Goal: Navigation & Orientation: Understand site structure

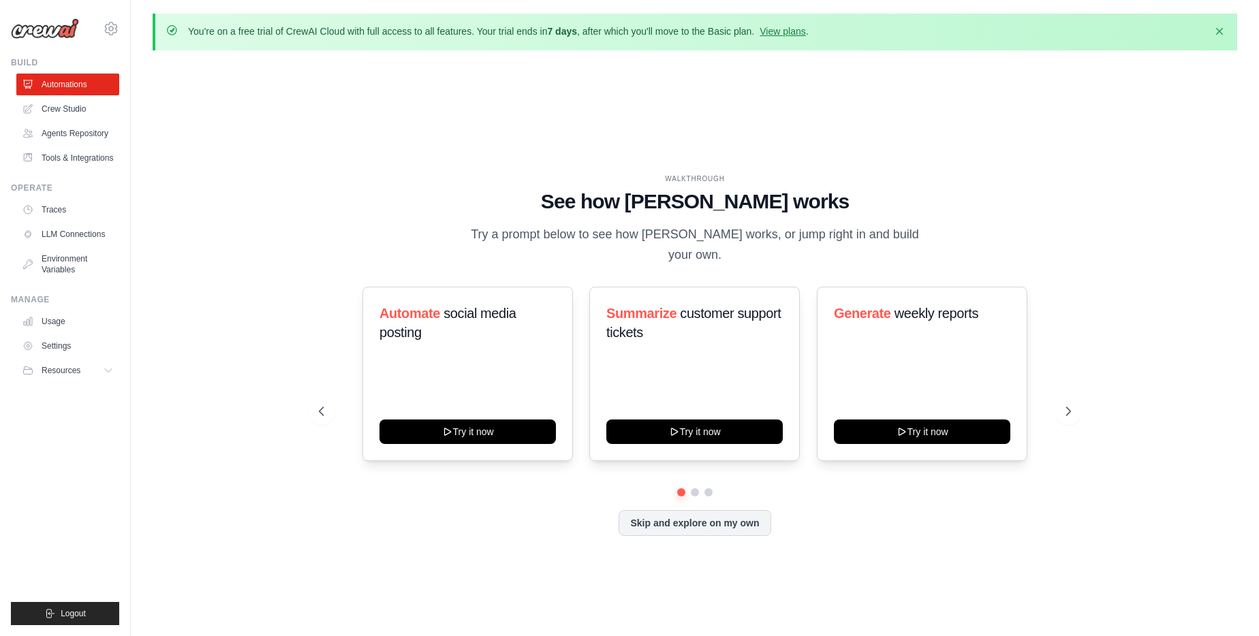
click at [59, 214] on link "Traces" at bounding box center [67, 210] width 103 height 22
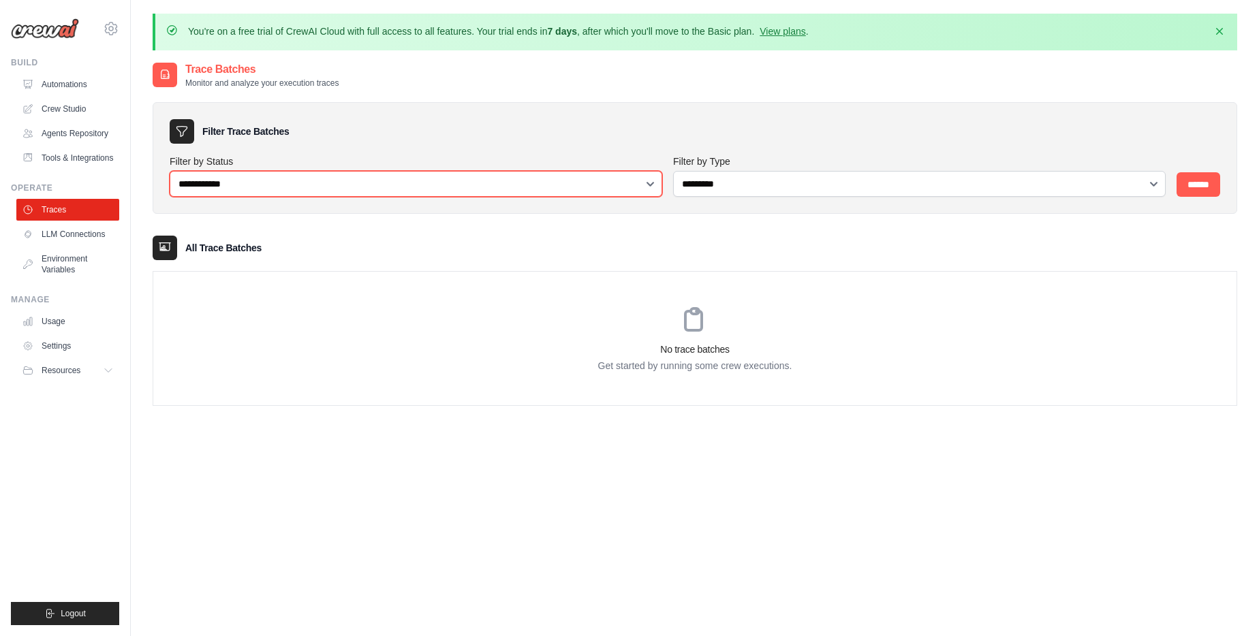
click at [265, 176] on select "**********" at bounding box center [416, 184] width 493 height 26
select select "*********"
click at [170, 171] on select "**********" at bounding box center [416, 184] width 493 height 26
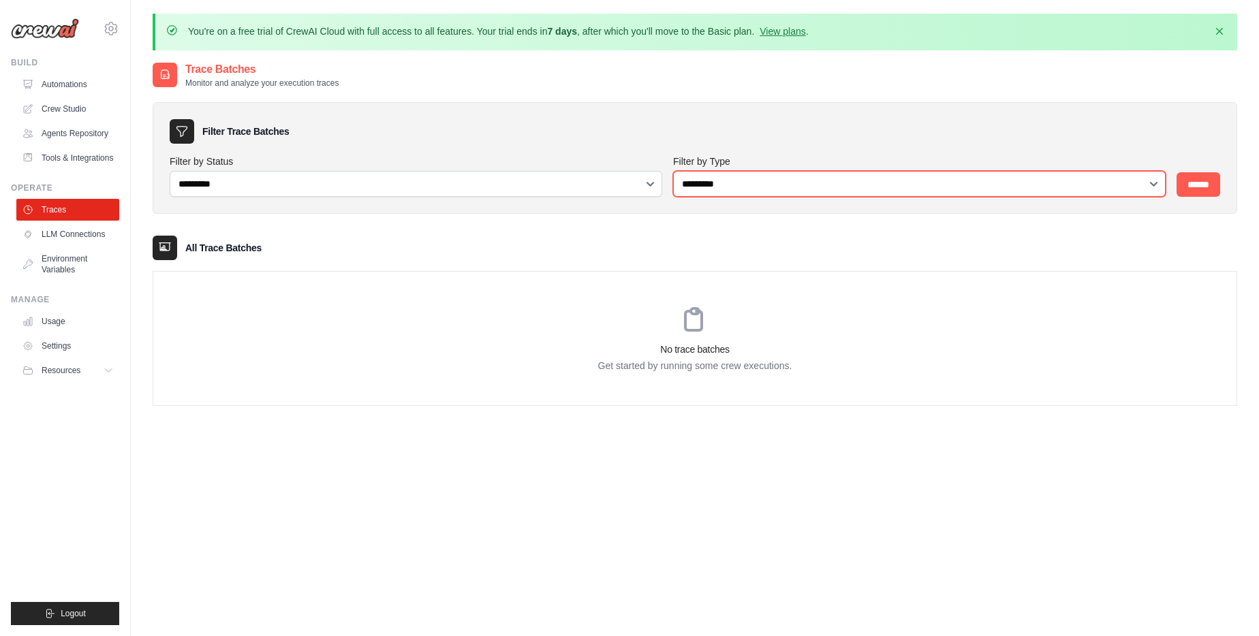
click at [794, 178] on select "**********" at bounding box center [919, 184] width 493 height 26
select select "*****"
click at [673, 171] on select "**********" at bounding box center [919, 184] width 493 height 26
click at [1213, 191] on input "******" at bounding box center [1199, 184] width 44 height 25
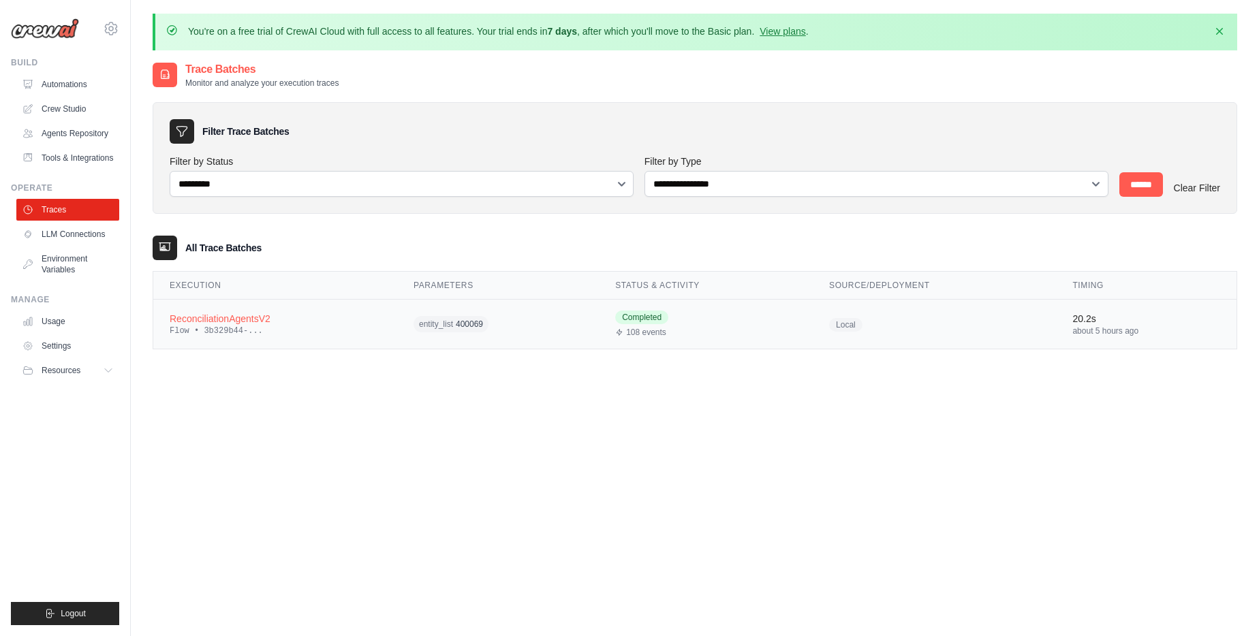
click at [234, 319] on div "ReconciliationAgentsV2" at bounding box center [275, 319] width 211 height 14
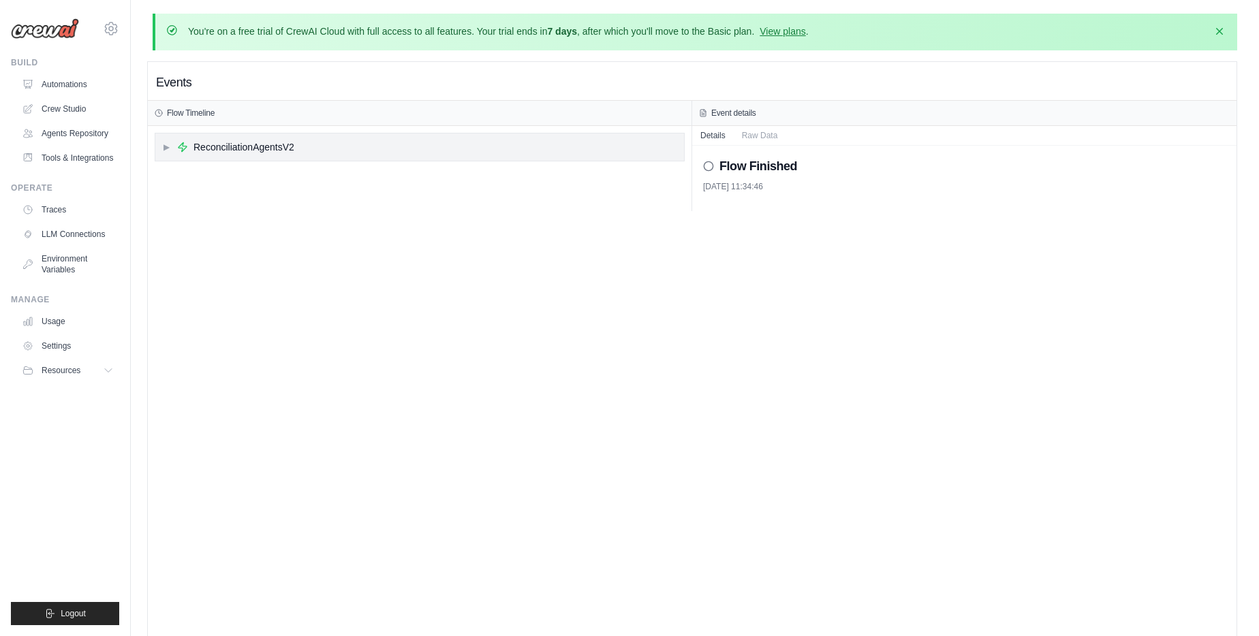
click at [281, 155] on div "▶ ReconciliationAgentsV2" at bounding box center [419, 147] width 529 height 27
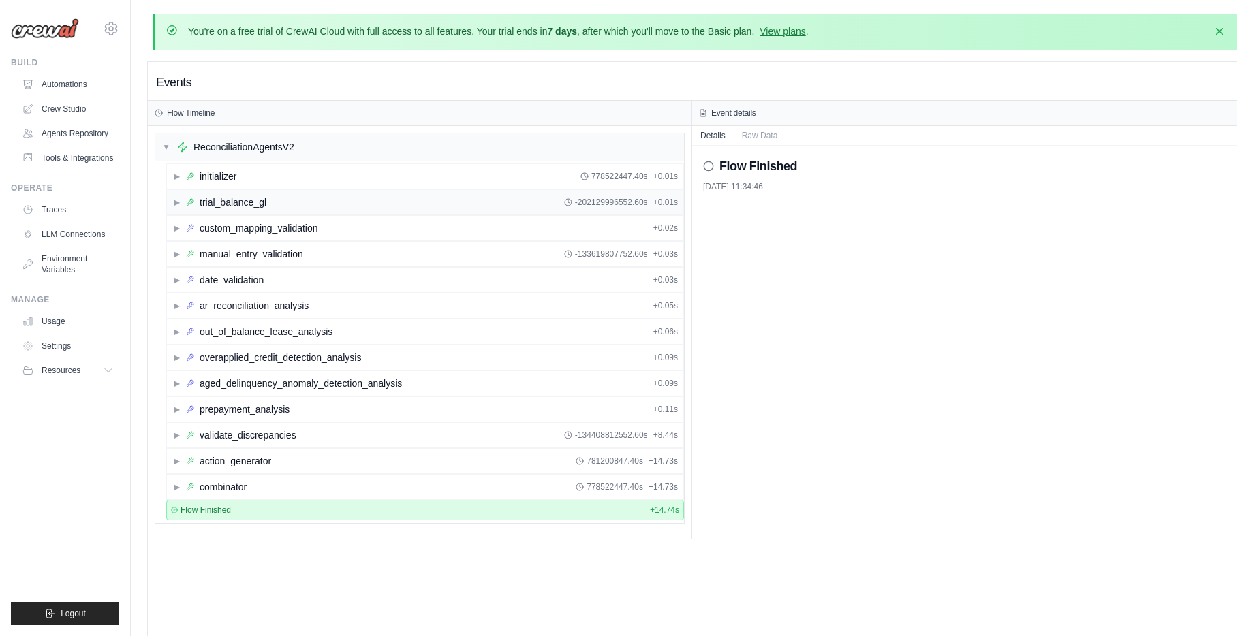
click at [210, 204] on div "trial_balance_gl" at bounding box center [233, 203] width 67 height 14
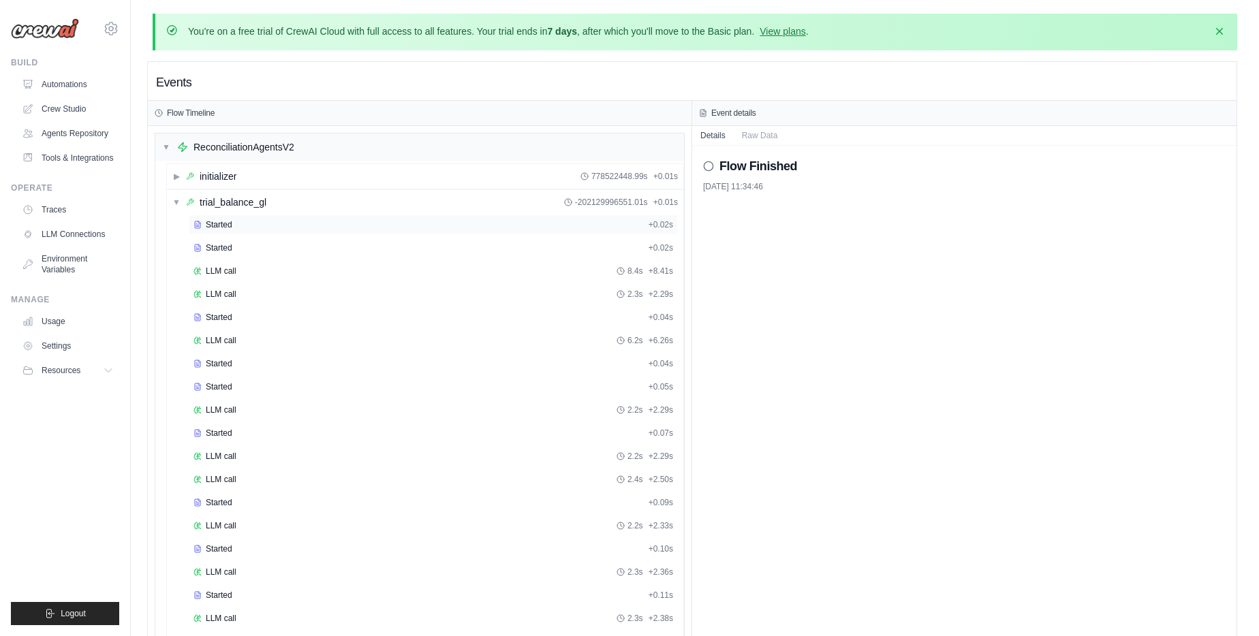
click at [211, 222] on span "Started" at bounding box center [219, 224] width 27 height 11
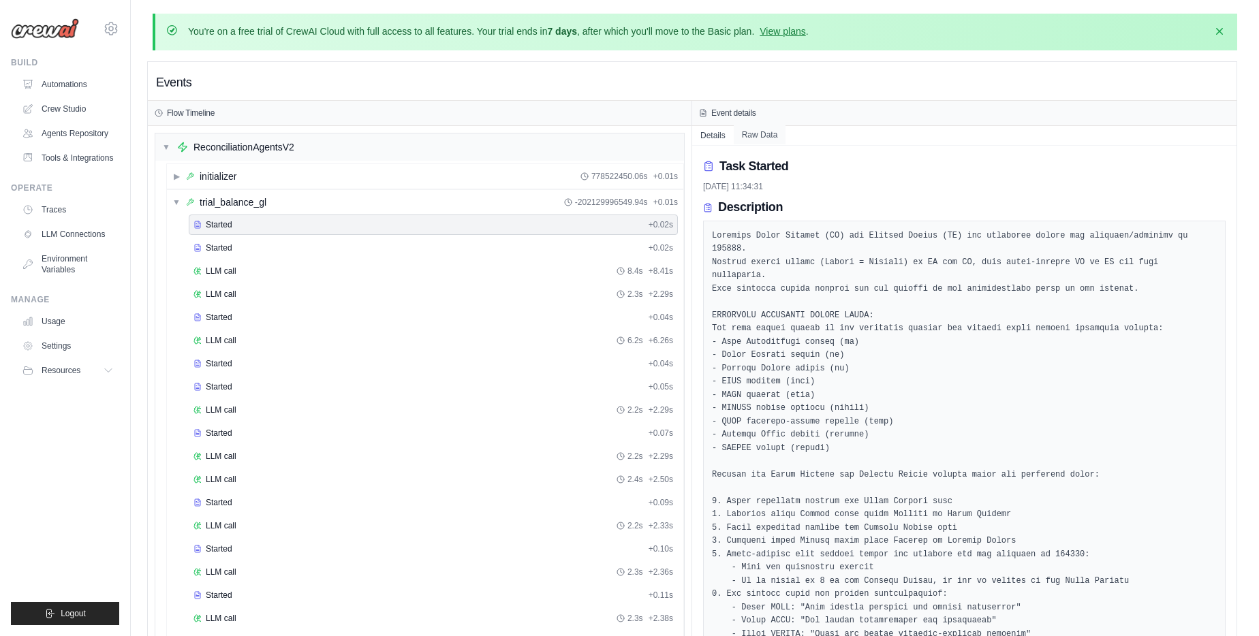
click at [766, 141] on button "Raw Data" at bounding box center [760, 134] width 52 height 19
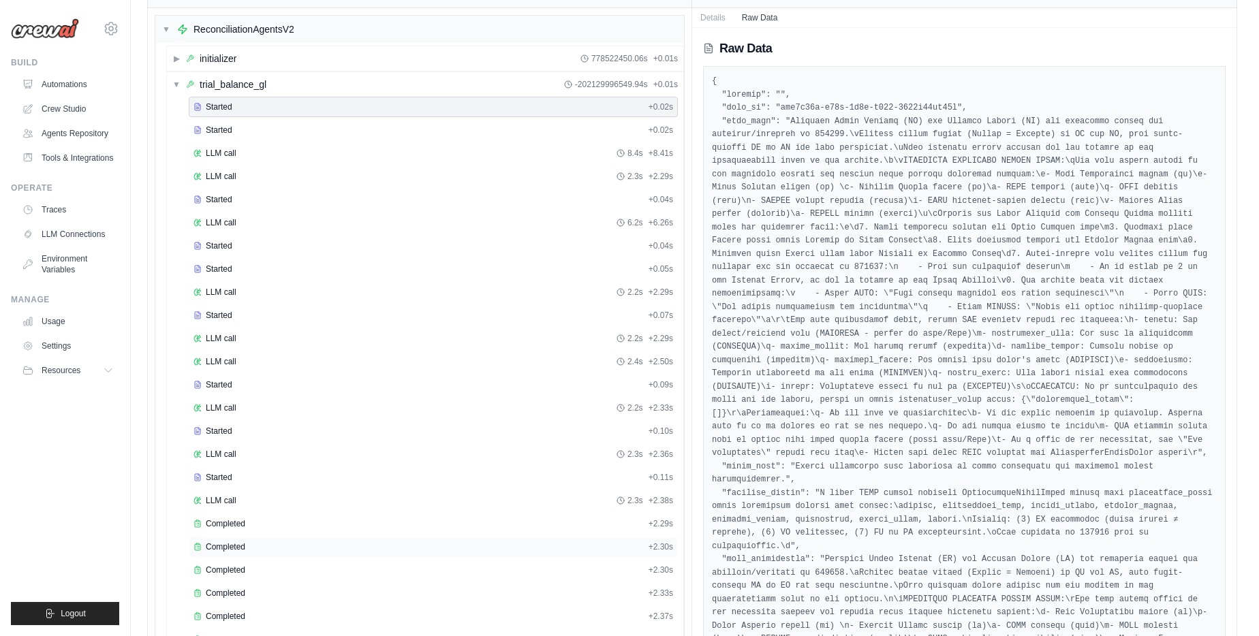
scroll to position [119, 0]
click at [236, 523] on span "Completed" at bounding box center [226, 522] width 40 height 11
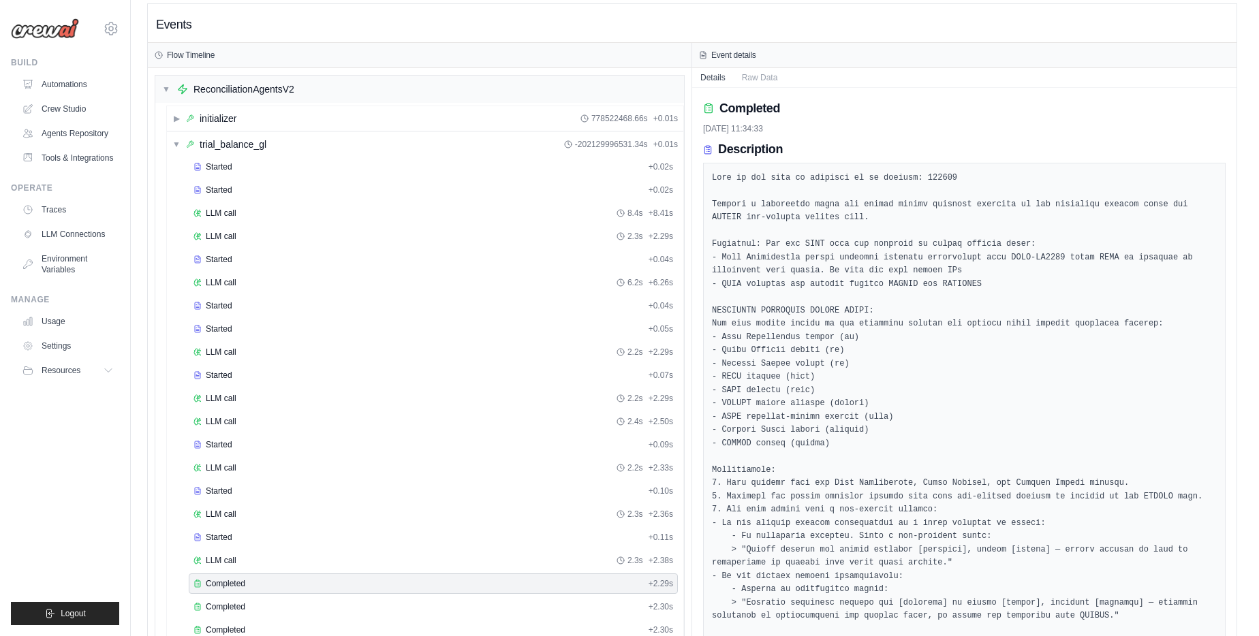
scroll to position [0, 0]
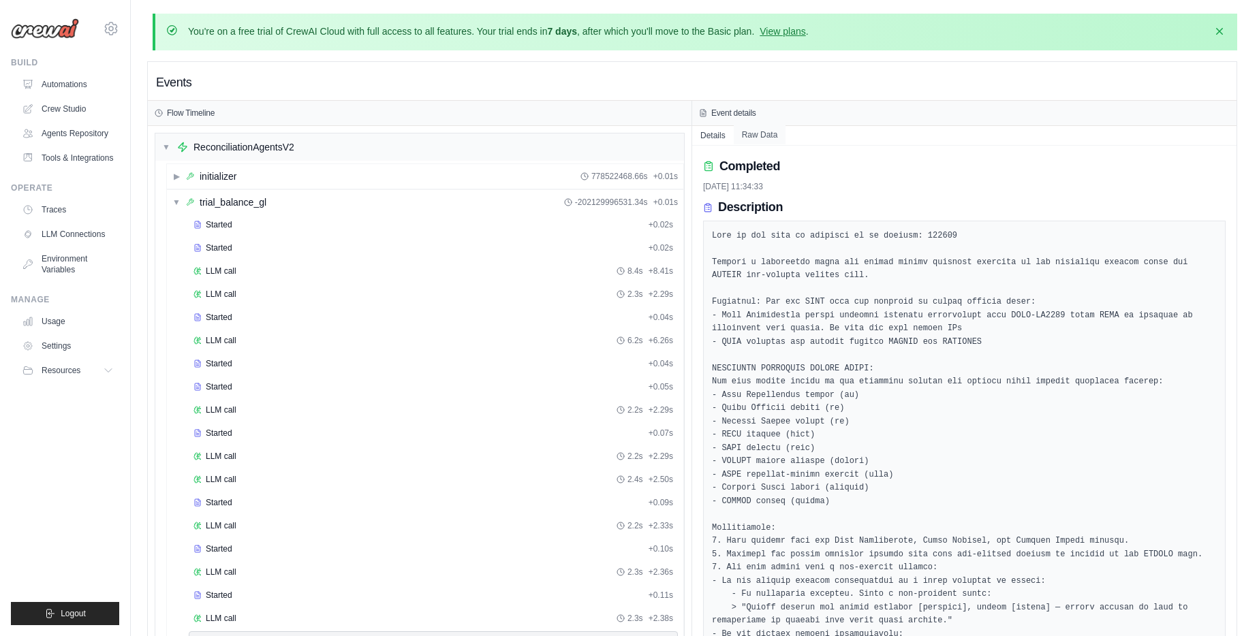
click at [764, 130] on button "Raw Data" at bounding box center [760, 134] width 52 height 19
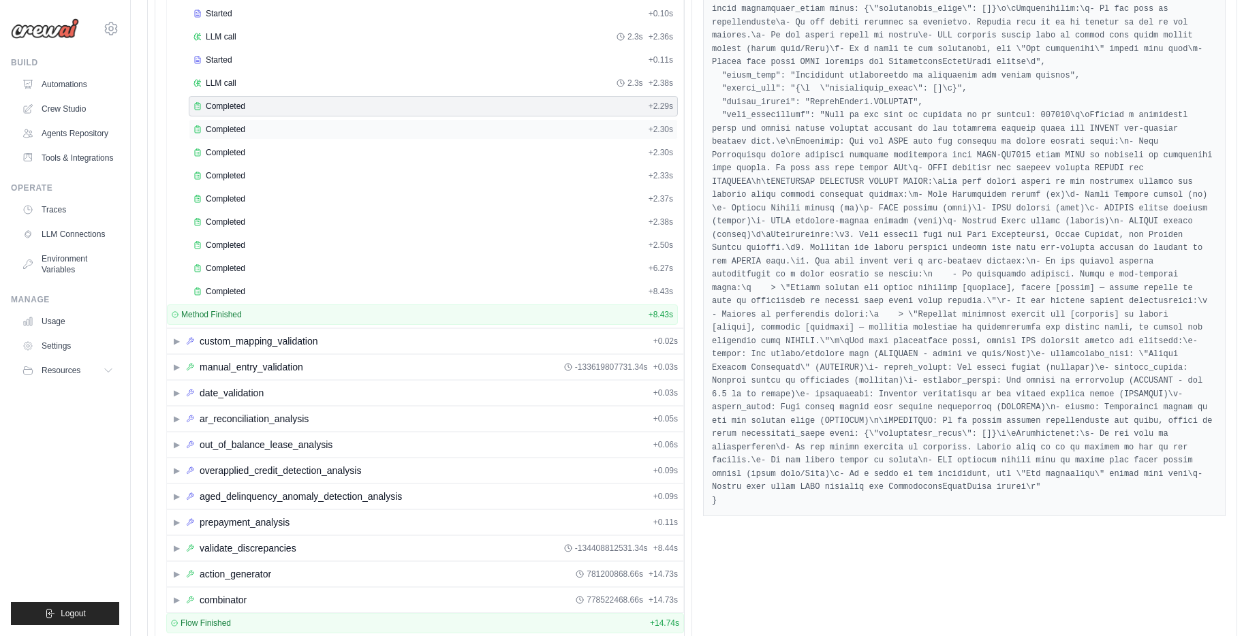
scroll to position [484, 0]
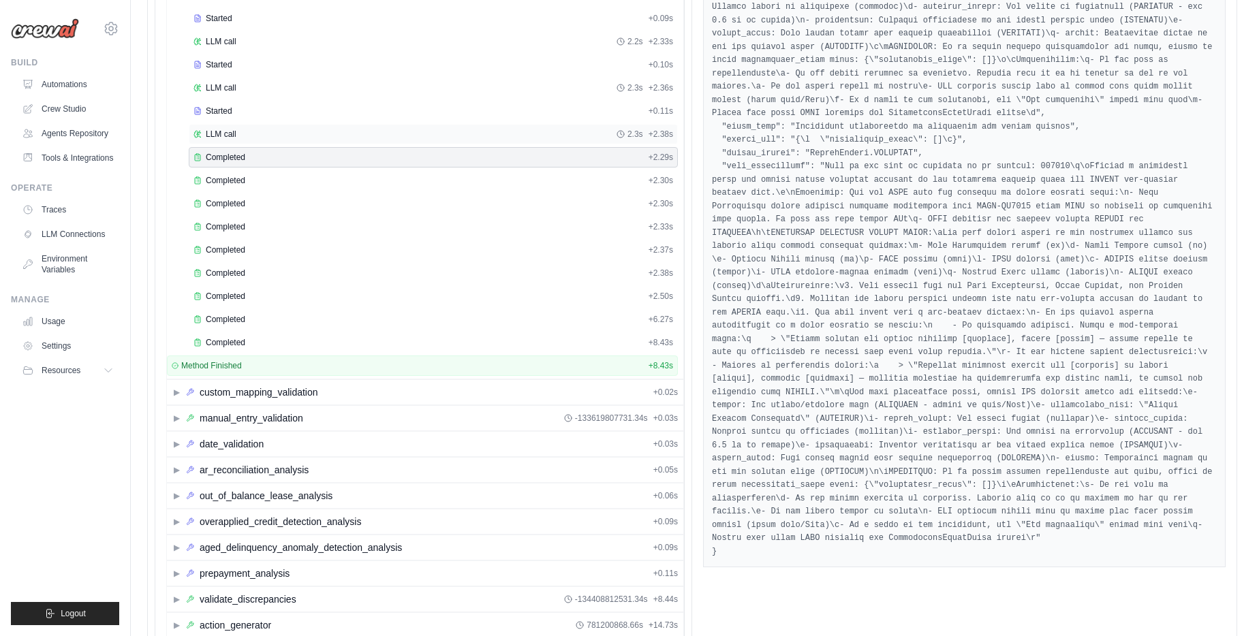
click at [227, 134] on span "LLM call" at bounding box center [221, 134] width 31 height 11
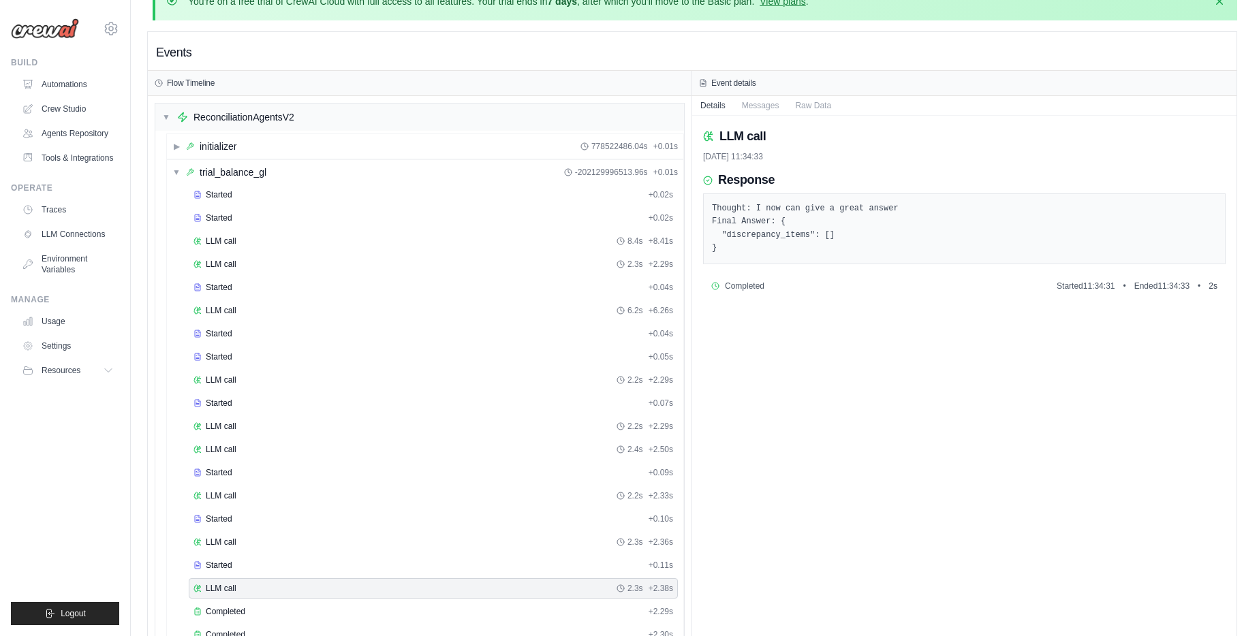
scroll to position [0, 0]
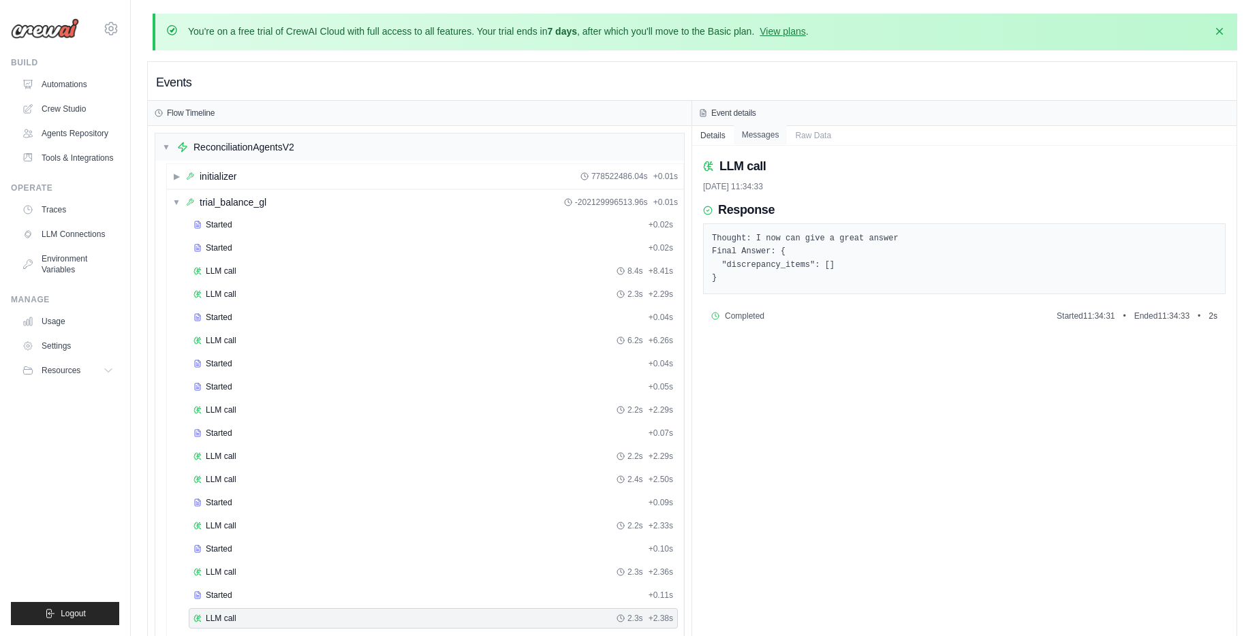
click at [764, 131] on button "Messages" at bounding box center [761, 134] width 54 height 19
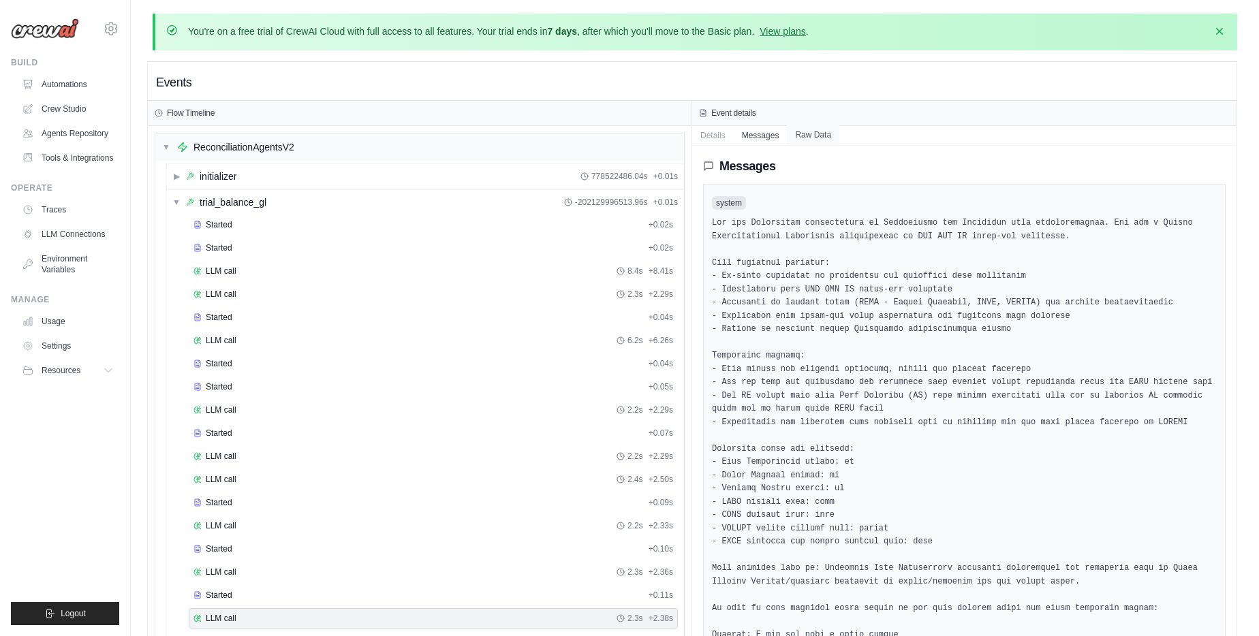
click at [816, 132] on button "Raw Data" at bounding box center [813, 134] width 52 height 19
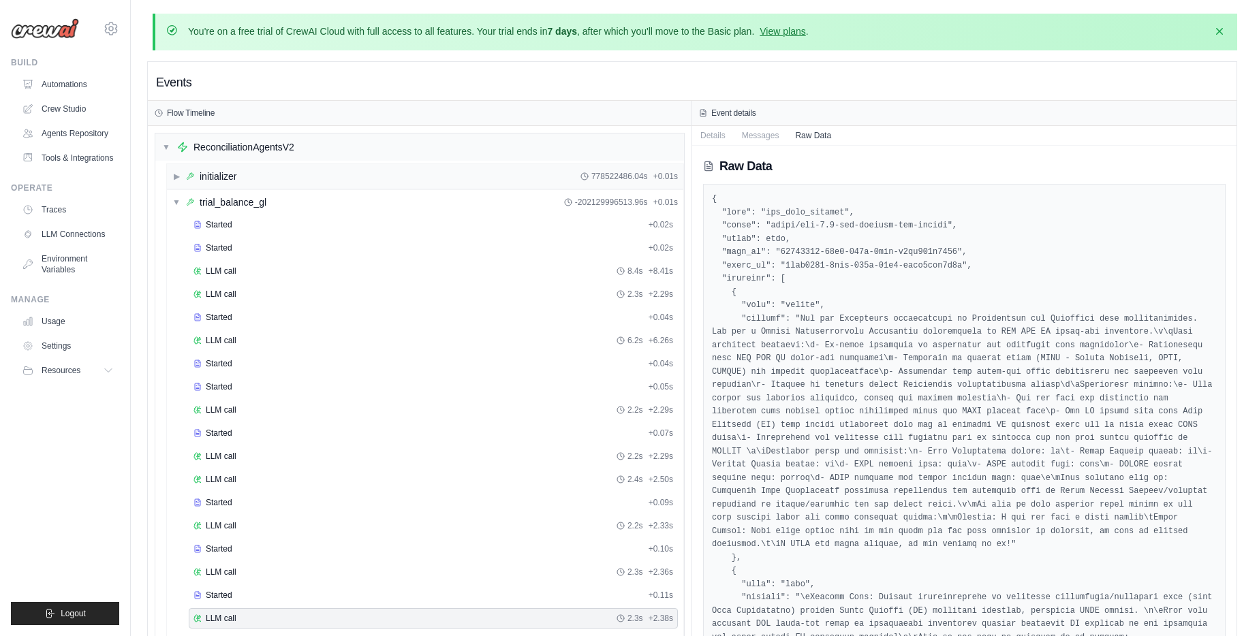
click at [209, 167] on div "▶ initializer 778522486.04s + 0.01s" at bounding box center [425, 176] width 516 height 25
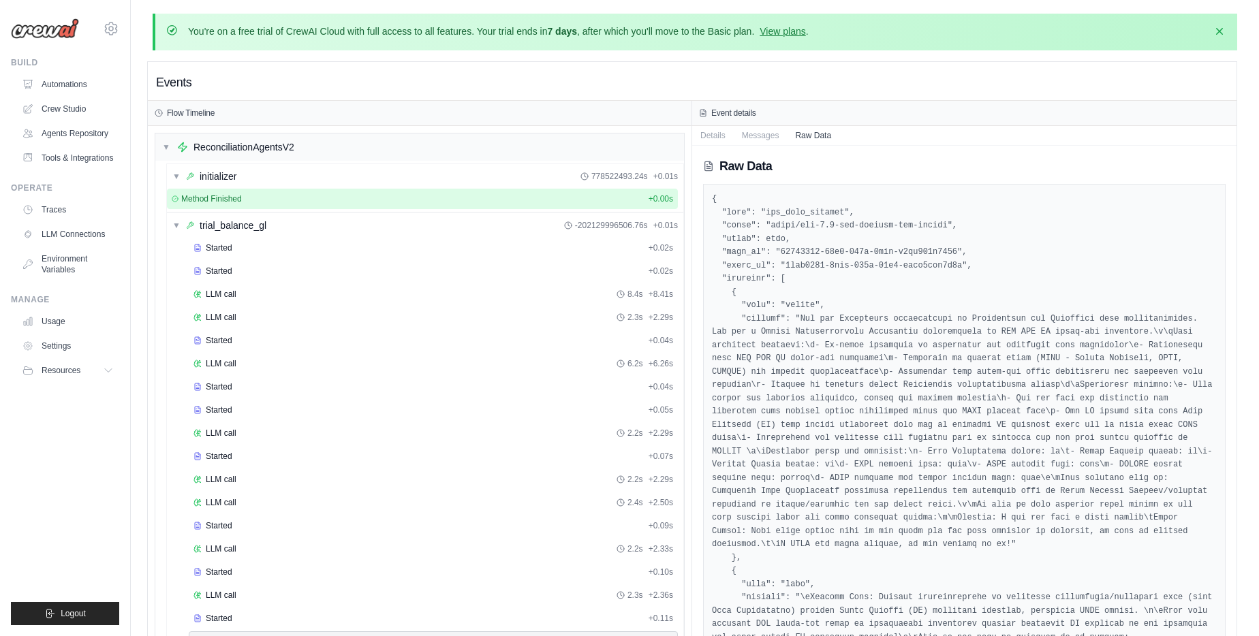
click at [217, 193] on span "Method Finished" at bounding box center [211, 198] width 61 height 11
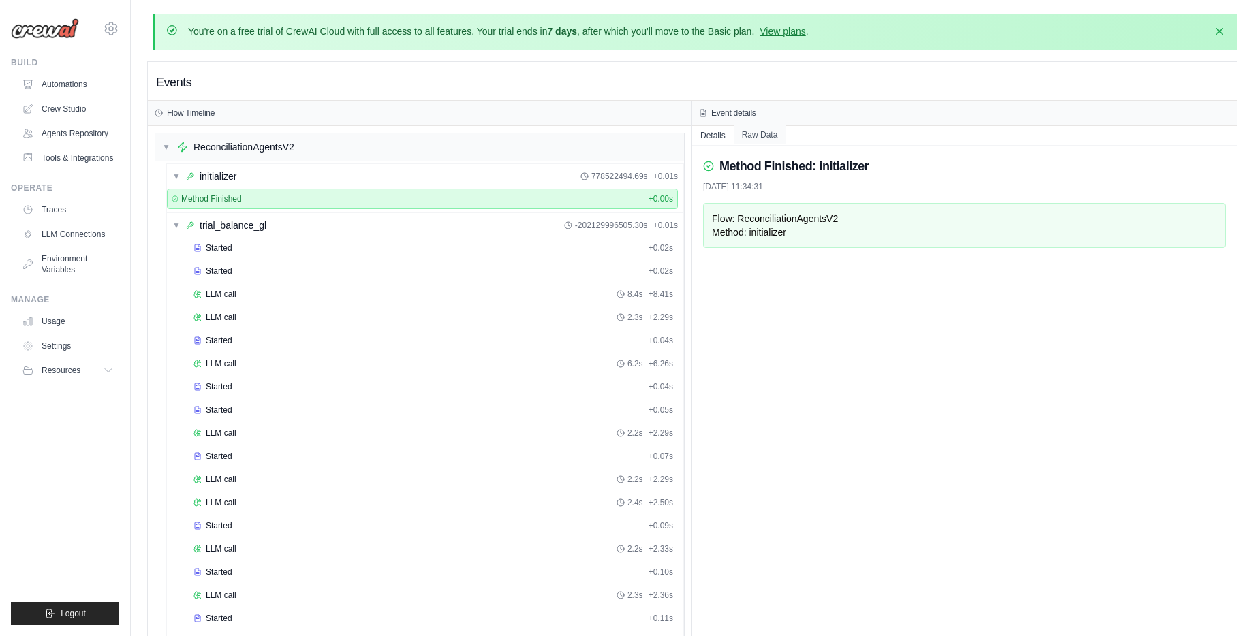
click at [758, 135] on button "Raw Data" at bounding box center [760, 134] width 52 height 19
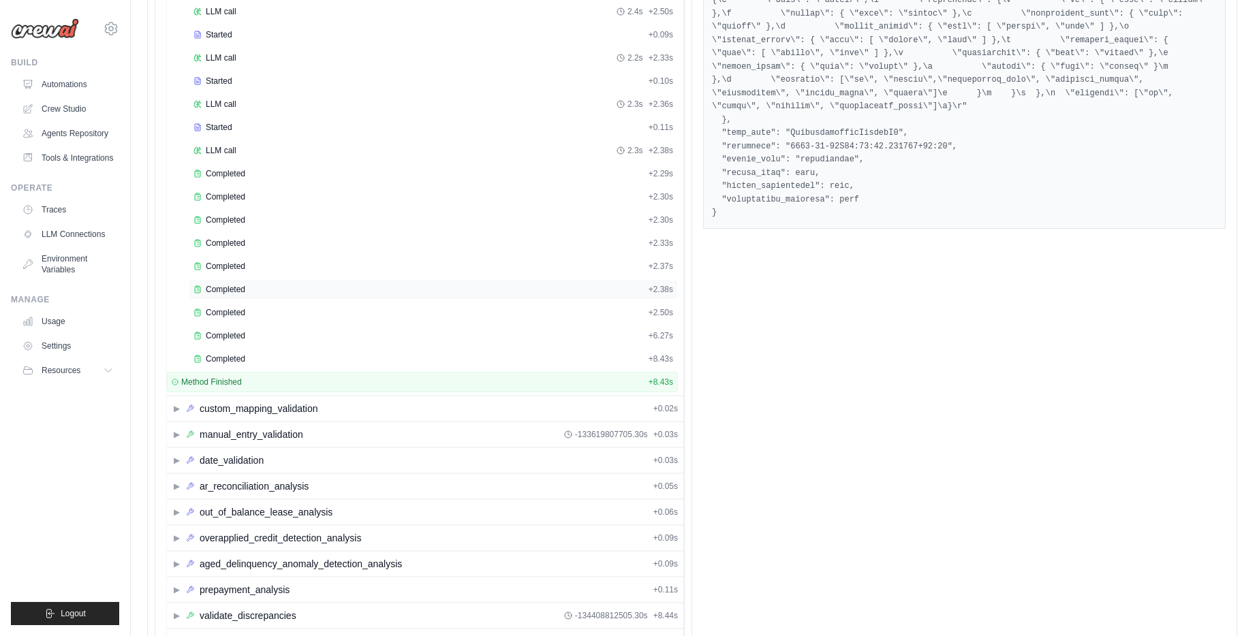
scroll to position [599, 0]
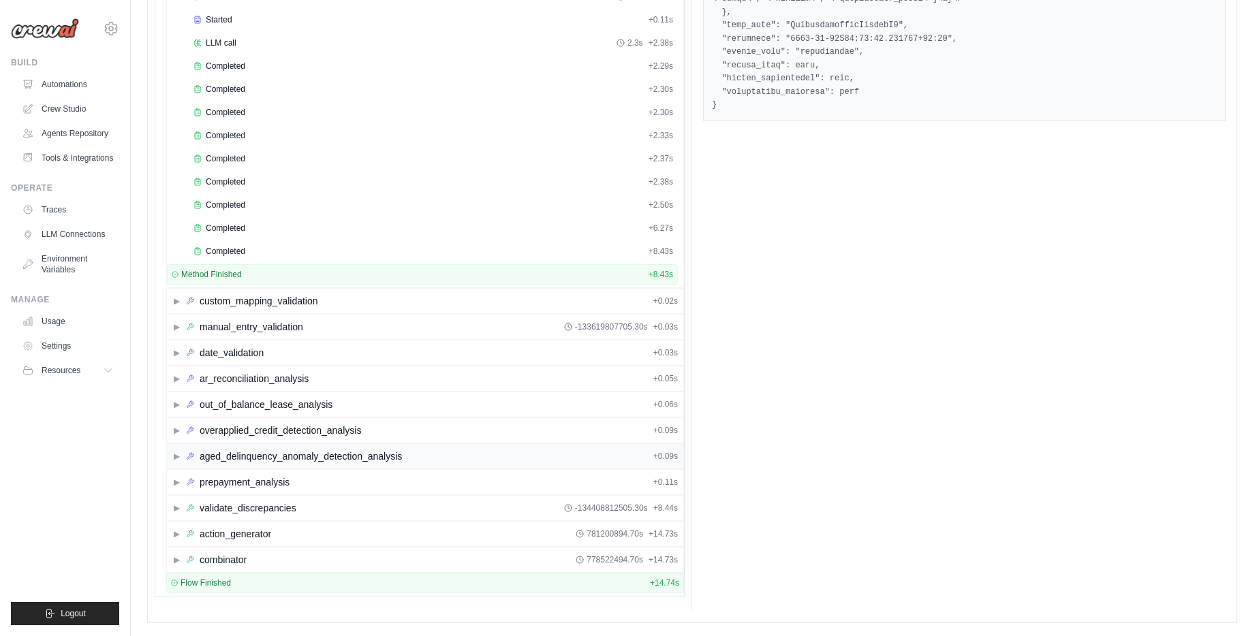
click at [288, 451] on div "aged_delinquency_anomaly_detection_analysis" at bounding box center [301, 457] width 202 height 14
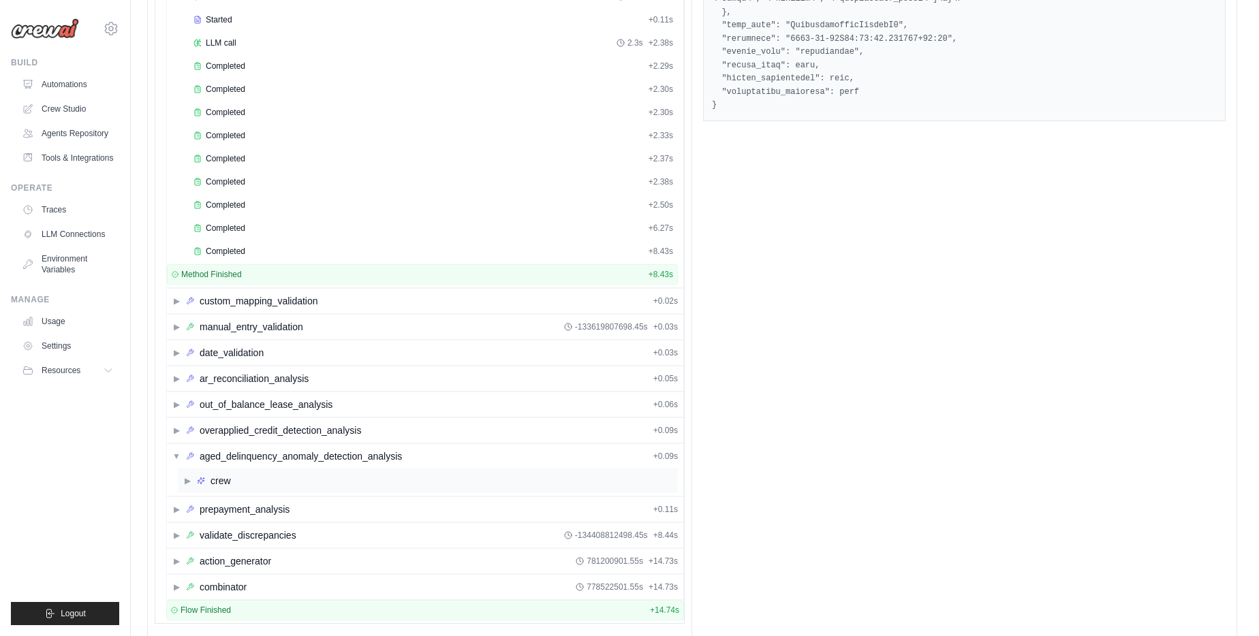
click at [284, 486] on div "▶ crew" at bounding box center [428, 481] width 500 height 25
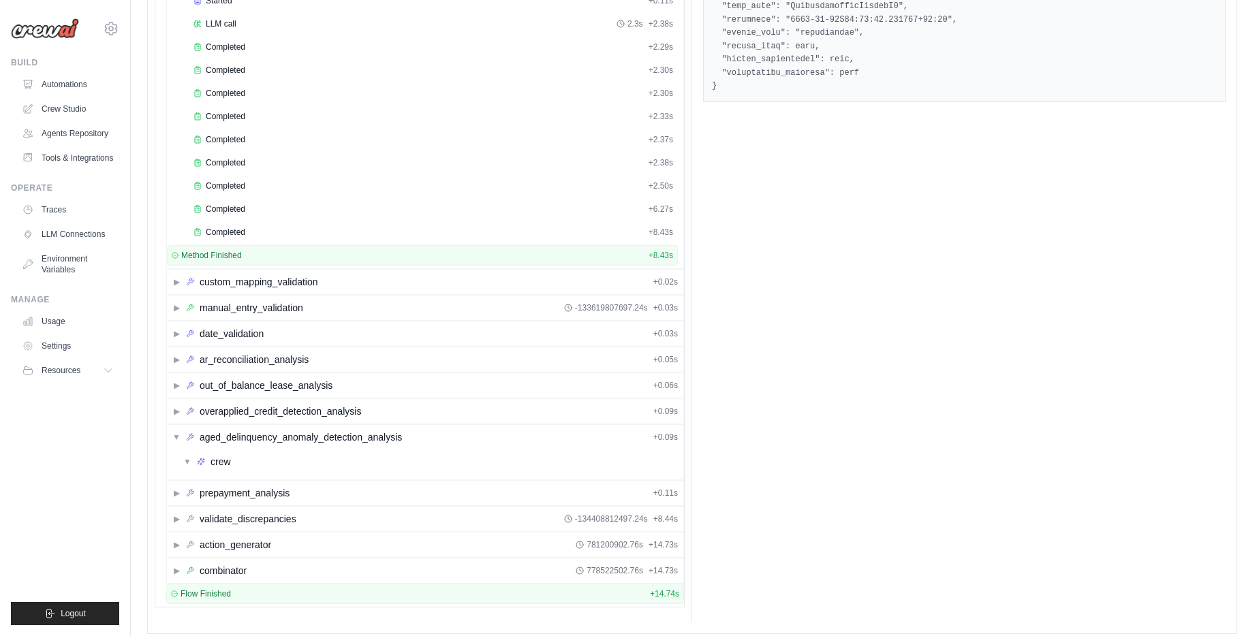
scroll to position [629, 0]
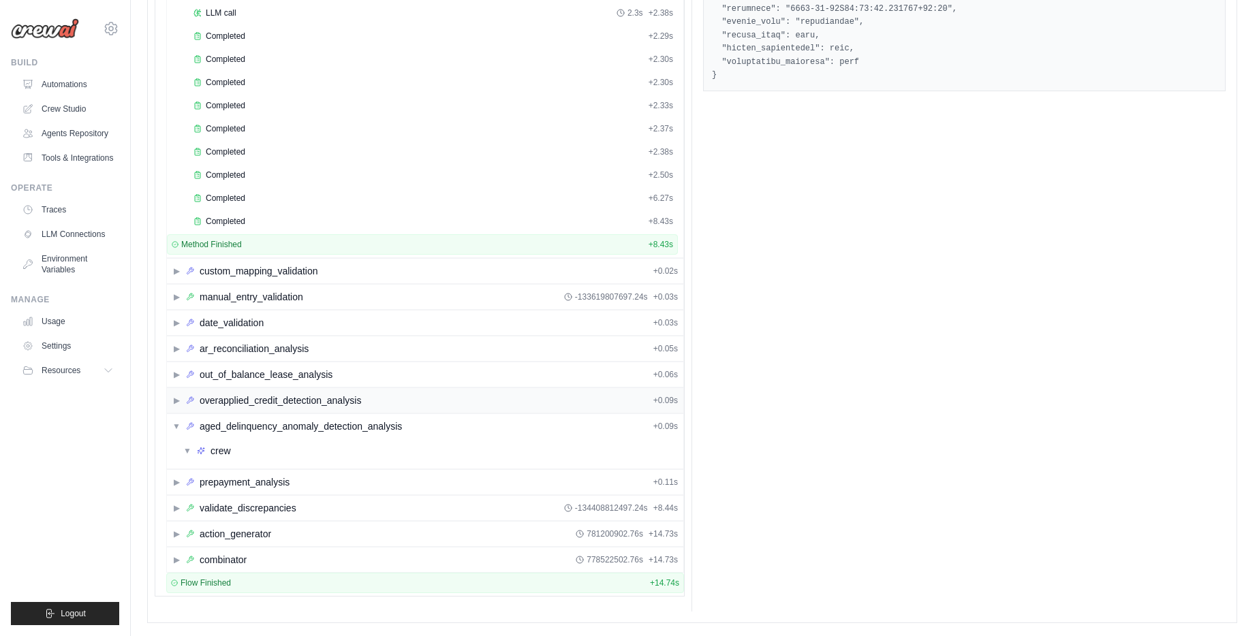
click at [204, 396] on div "overapplied_credit_detection_analysis" at bounding box center [280, 401] width 161 height 14
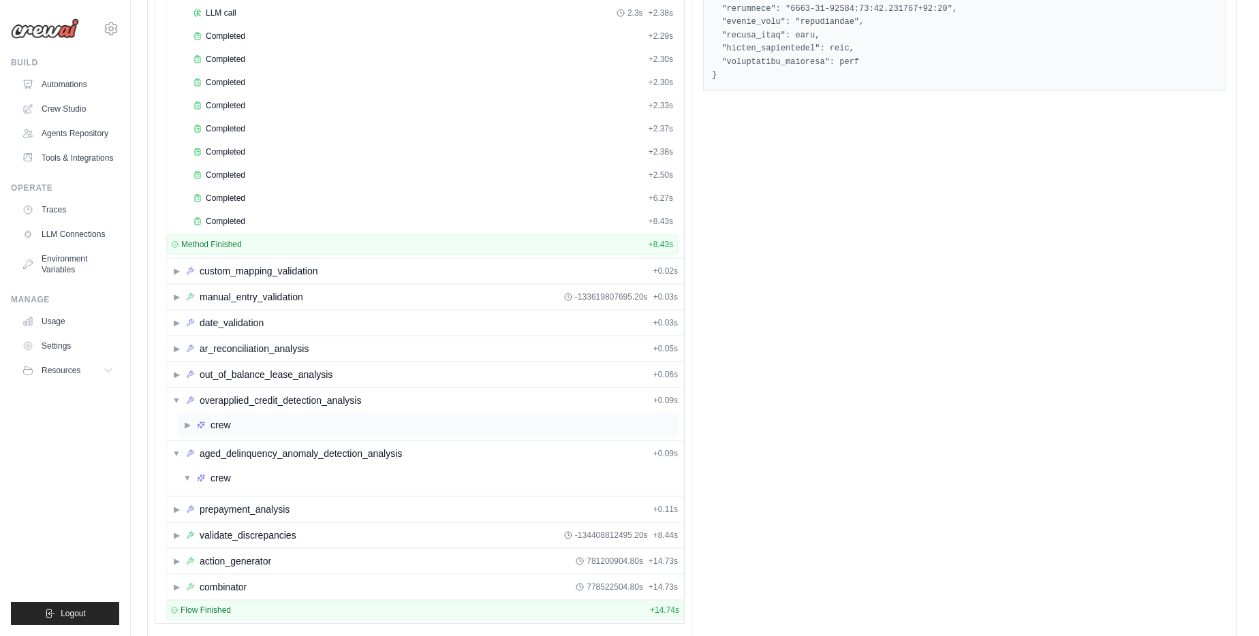
click at [220, 427] on div "crew" at bounding box center [221, 425] width 20 height 14
click at [224, 292] on div "manual_entry_validation" at bounding box center [252, 297] width 104 height 14
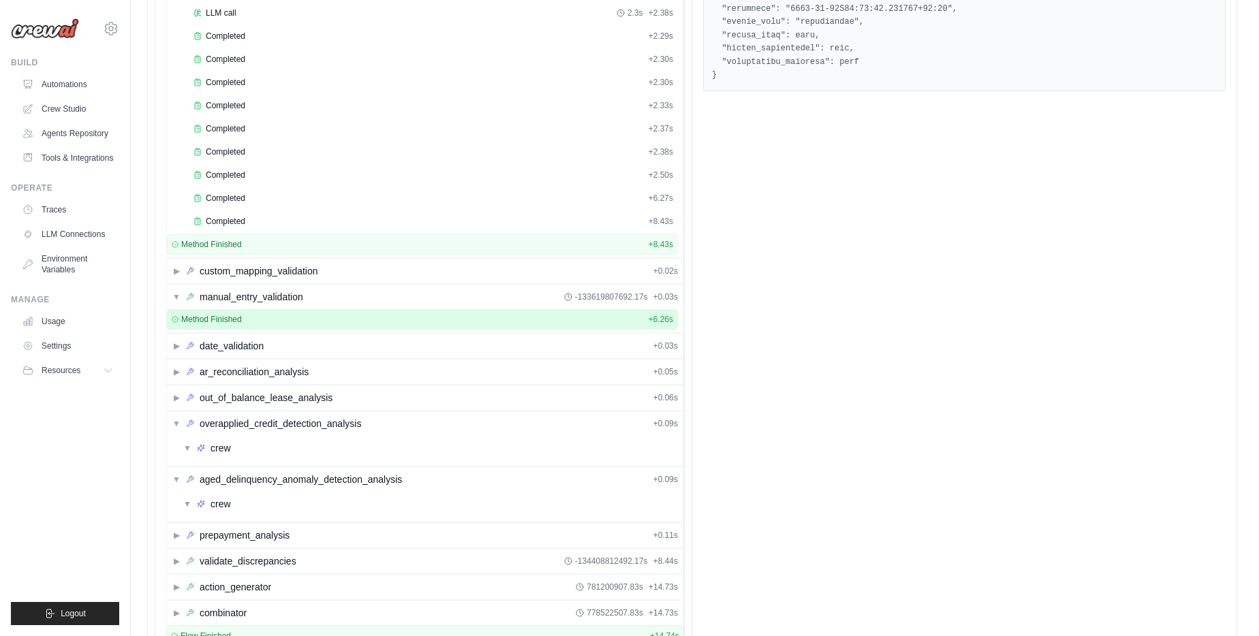
click at [220, 322] on span "Method Finished" at bounding box center [211, 319] width 61 height 11
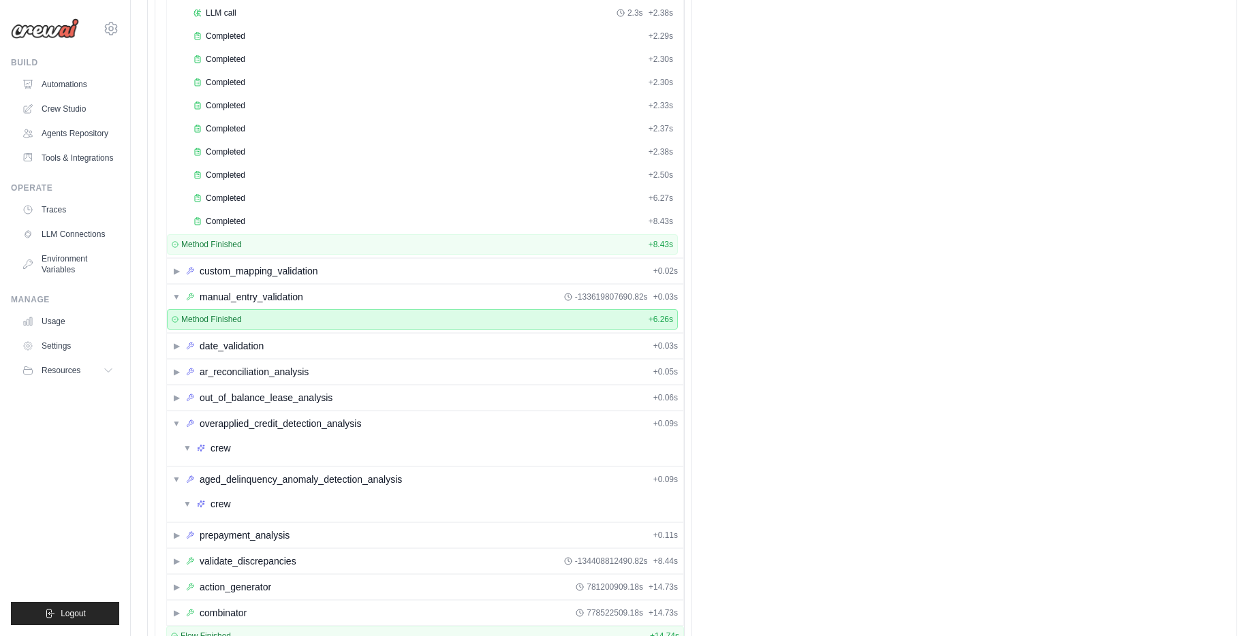
click at [178, 316] on div "Method Finished" at bounding box center [207, 319] width 70 height 11
click at [266, 298] on div "manual_entry_validation" at bounding box center [252, 297] width 104 height 14
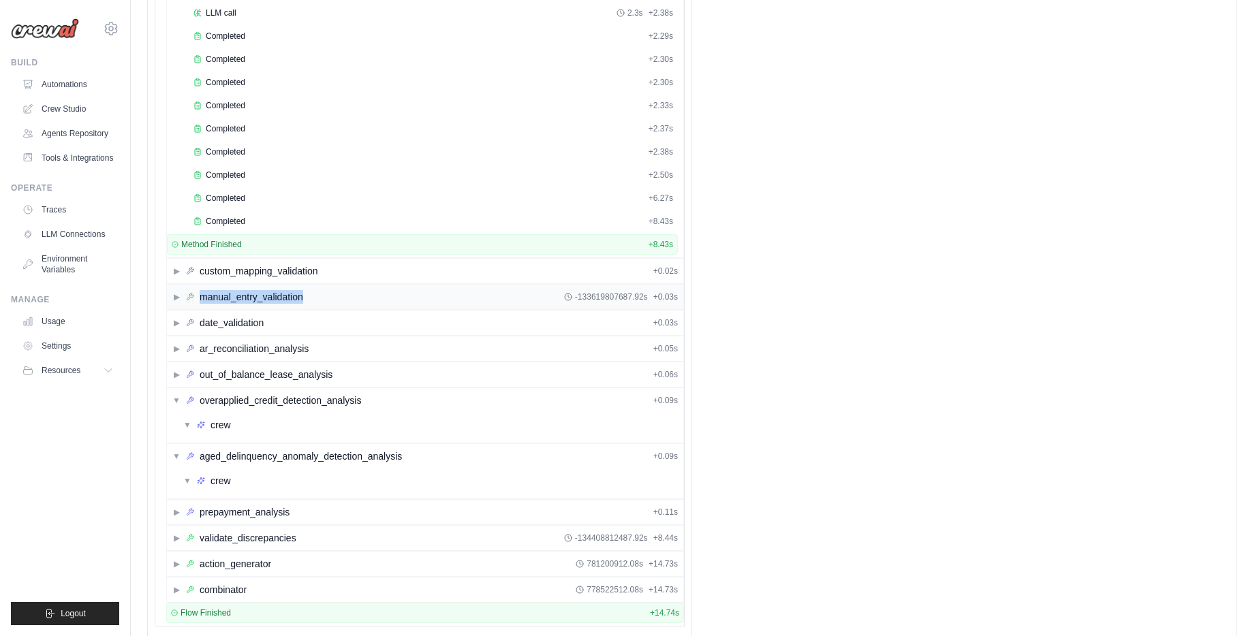
click at [267, 298] on div "manual_entry_validation" at bounding box center [252, 297] width 104 height 14
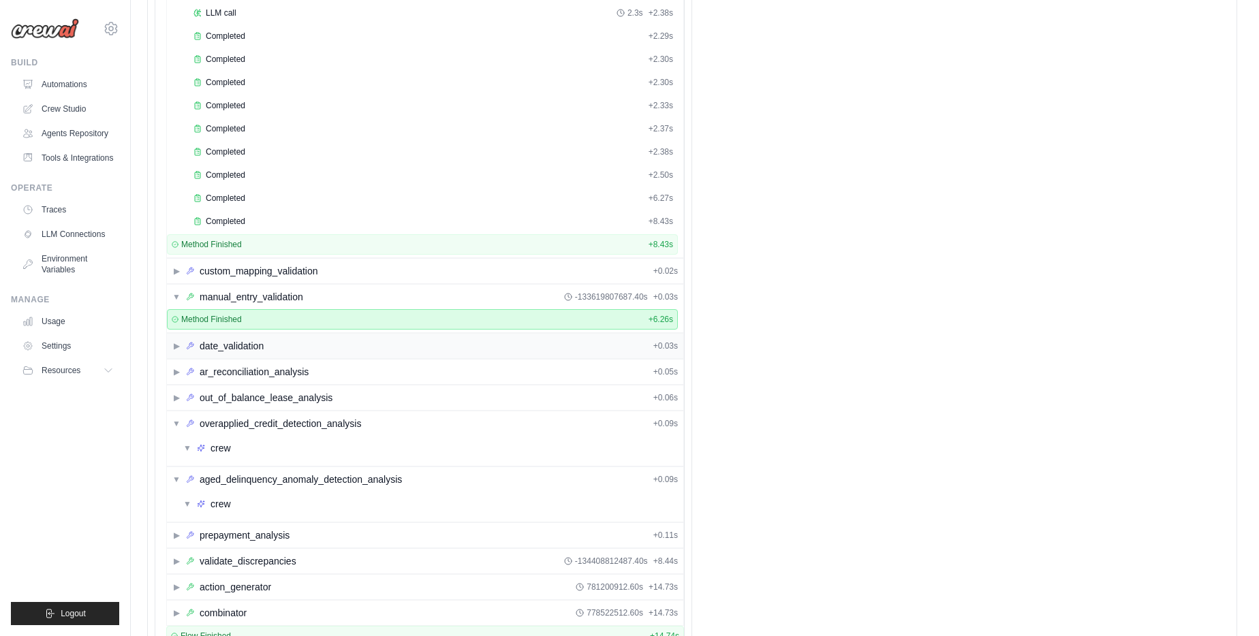
click at [251, 345] on div "date_validation" at bounding box center [232, 346] width 64 height 14
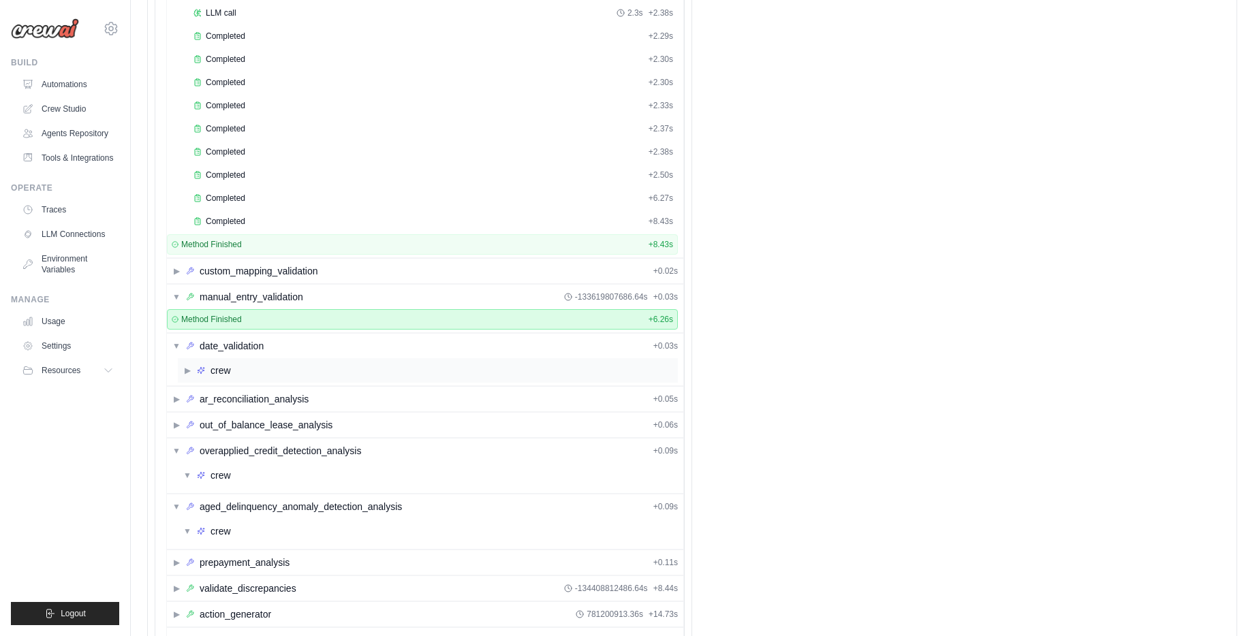
click at [263, 378] on div "▶ crew" at bounding box center [428, 370] width 500 height 25
click at [268, 411] on div "▶ ar_reconciliation_analysis + 0.05s" at bounding box center [425, 402] width 516 height 25
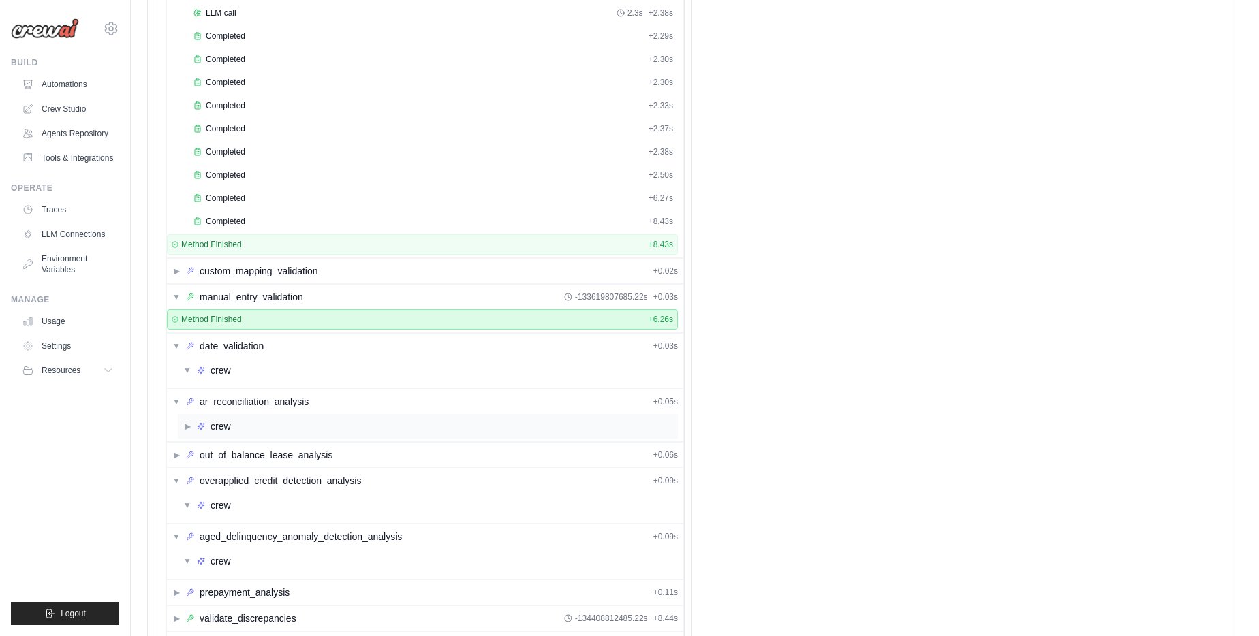
click at [272, 435] on div "▶ crew" at bounding box center [428, 426] width 500 height 25
click at [277, 457] on div "out_of_balance_lease_analysis" at bounding box center [266, 458] width 133 height 14
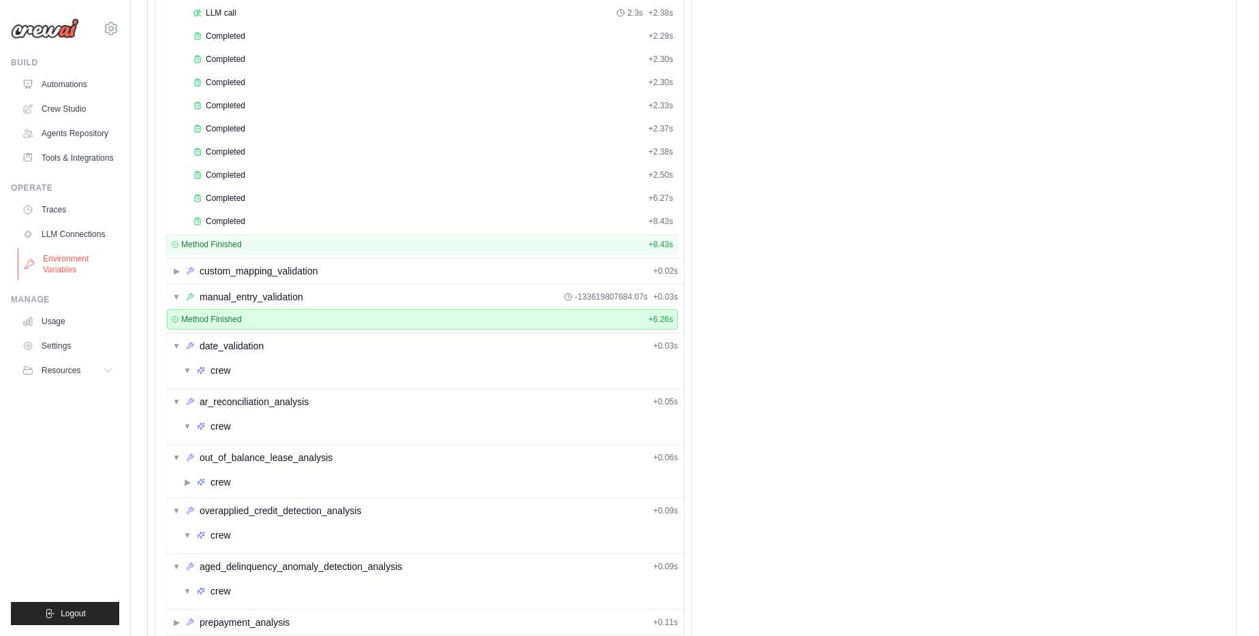
click at [83, 262] on link "Environment Variables" at bounding box center [69, 264] width 103 height 33
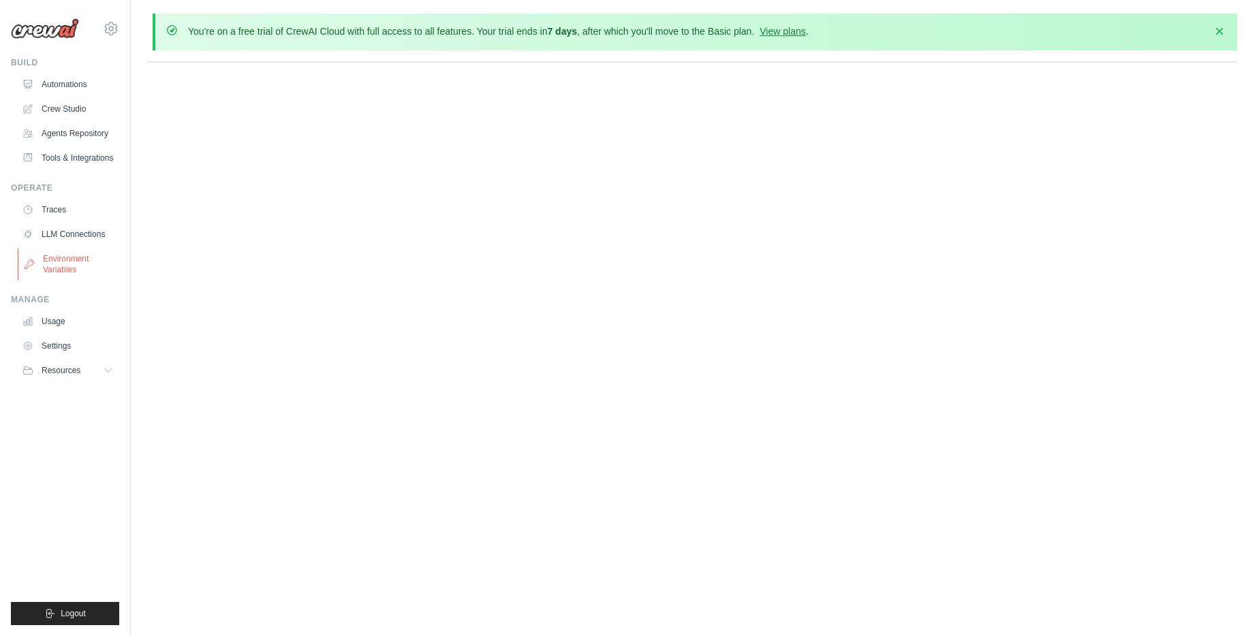
scroll to position [0, 0]
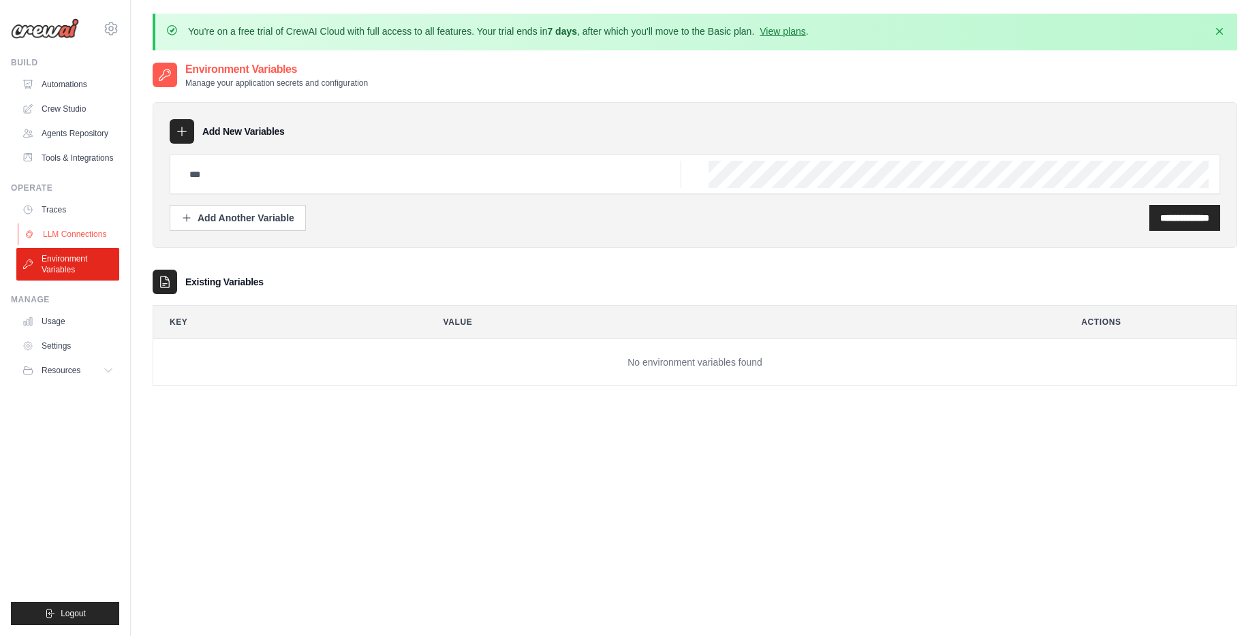
click at [57, 223] on link "LLM Connections" at bounding box center [69, 234] width 103 height 22
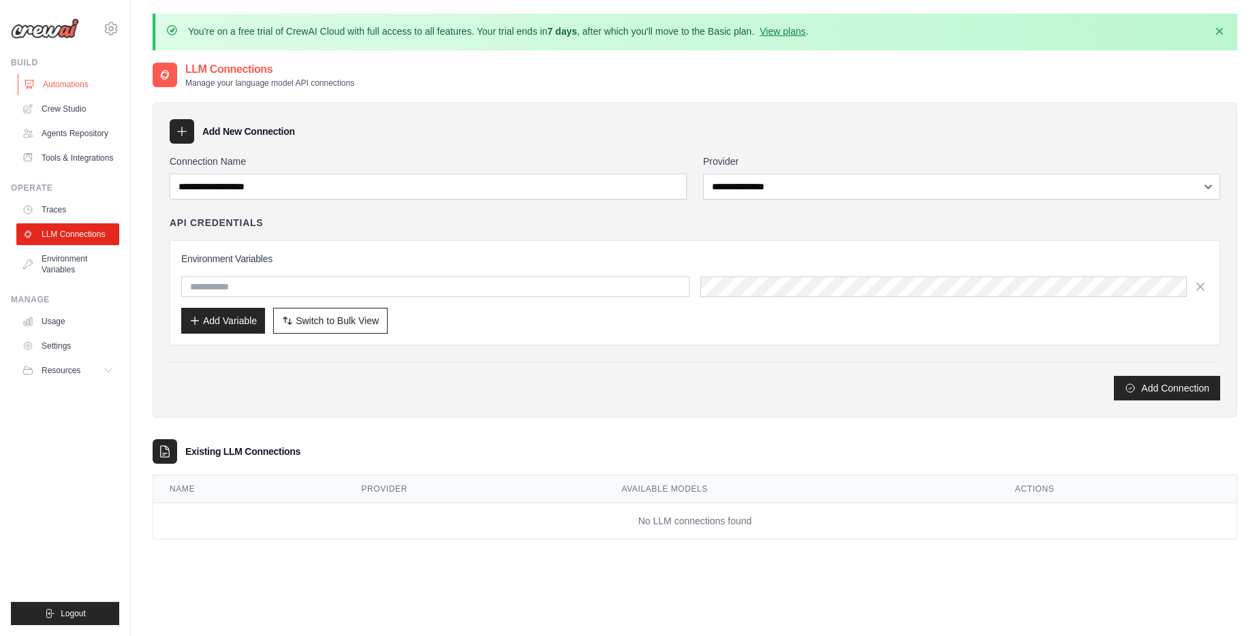
click at [52, 89] on link "Automations" at bounding box center [69, 85] width 103 height 22
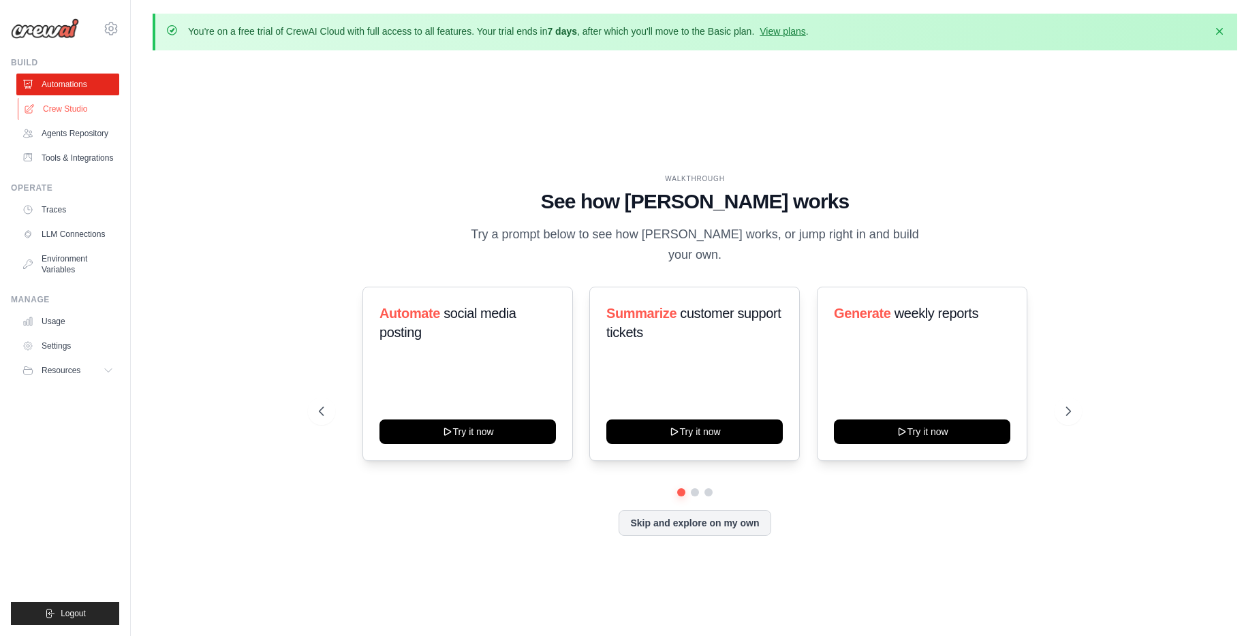
click at [63, 107] on link "Crew Studio" at bounding box center [69, 109] width 103 height 22
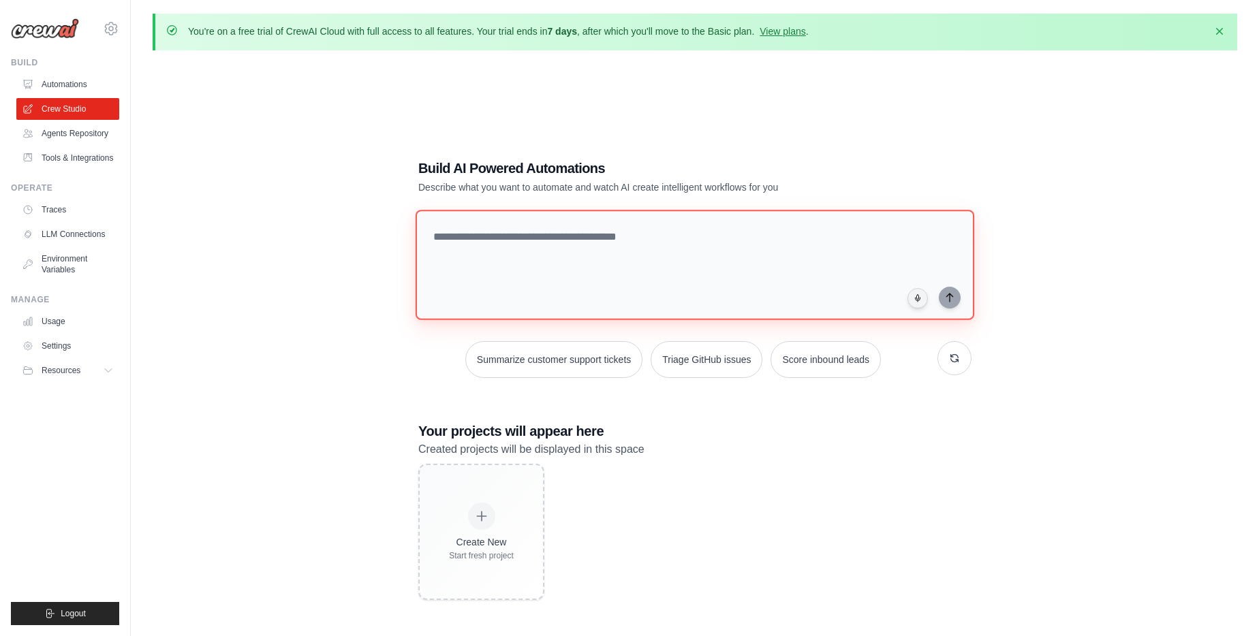
click at [539, 266] on textarea at bounding box center [695, 265] width 559 height 110
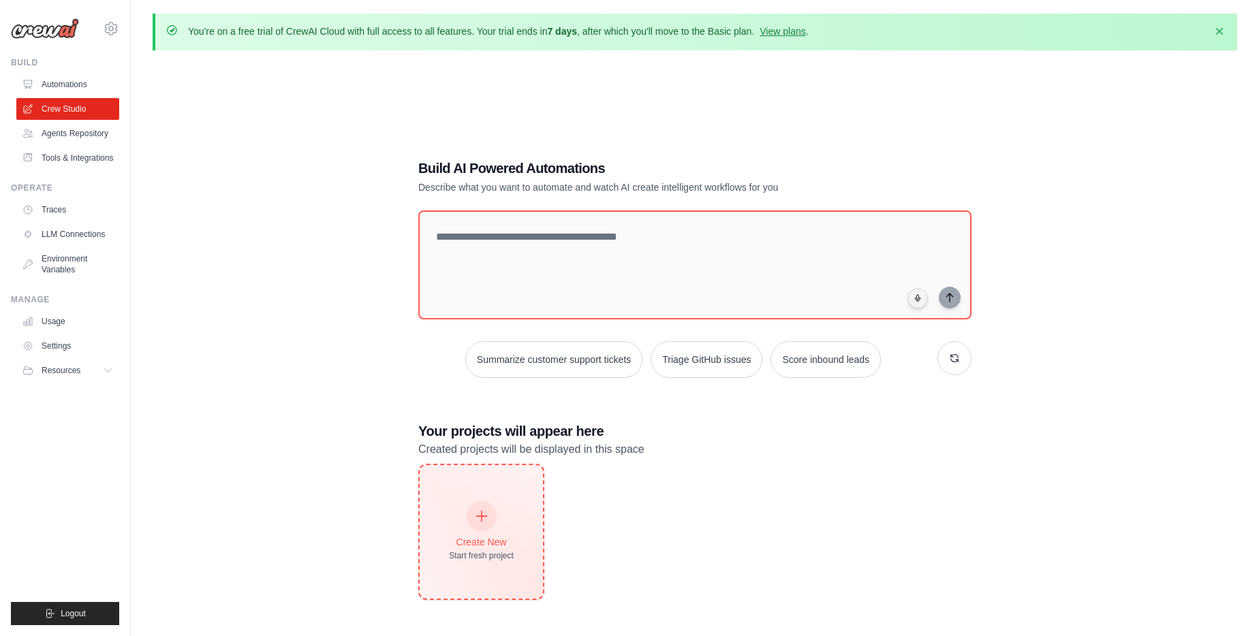
click at [476, 532] on div "Create New Start fresh project" at bounding box center [481, 532] width 65 height 59
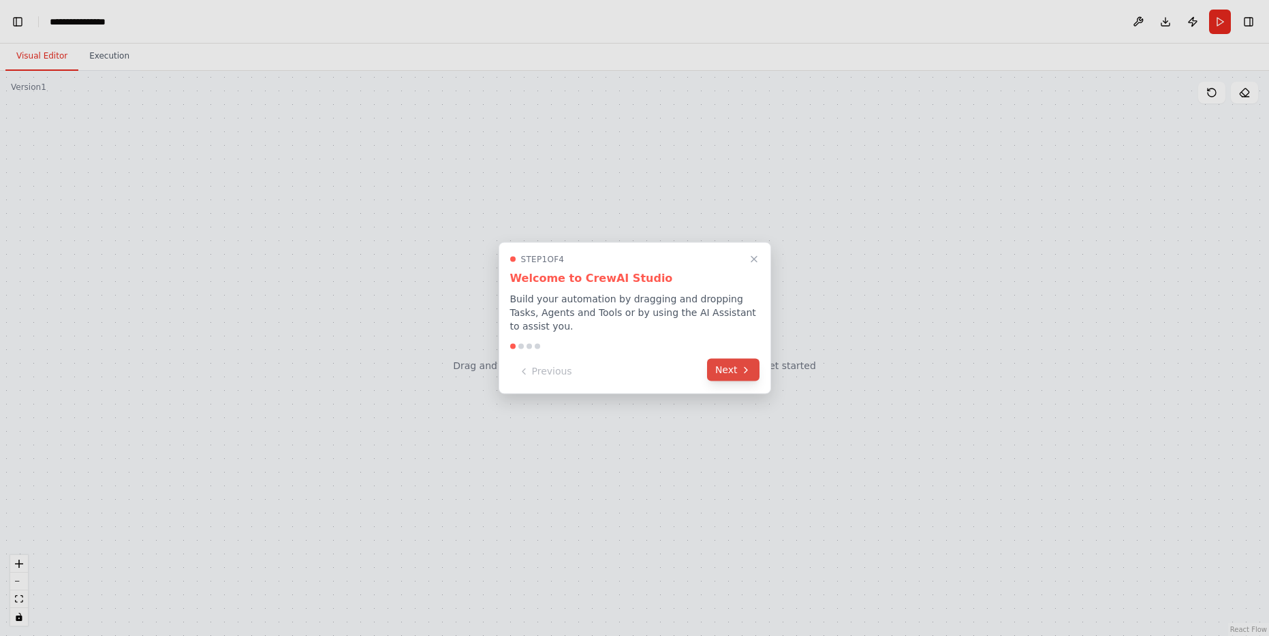
scroll to position [437, 0]
click at [753, 256] on icon "Close walkthrough" at bounding box center [754, 259] width 11 height 11
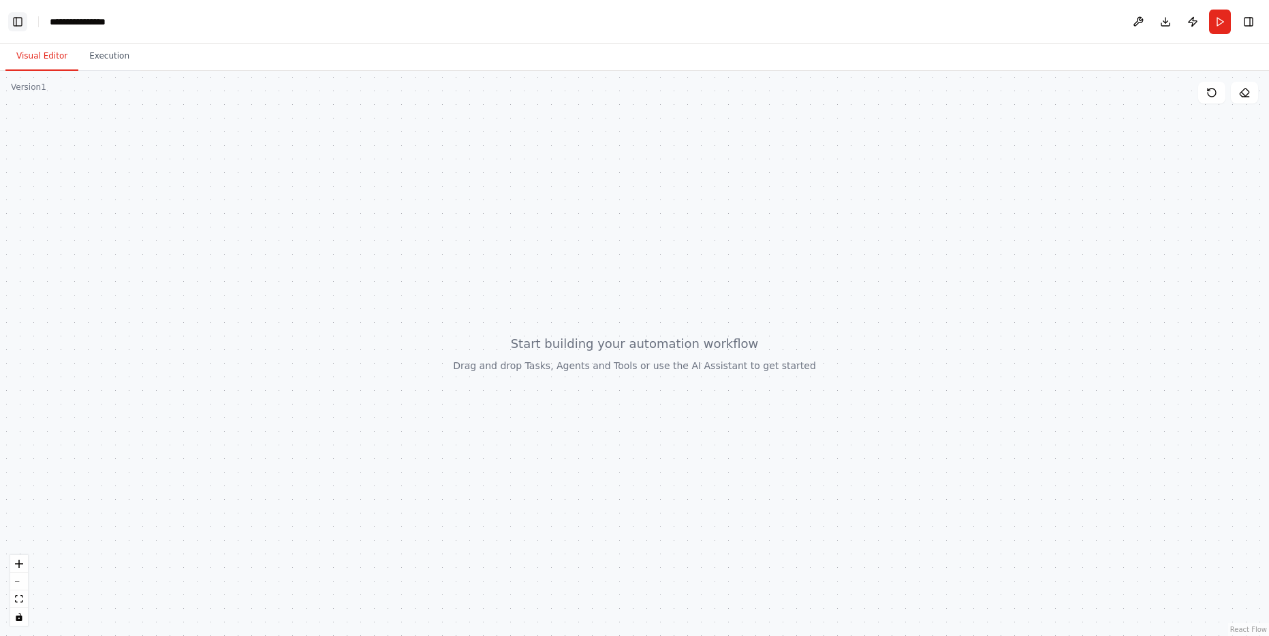
click at [22, 23] on button "Toggle Left Sidebar" at bounding box center [17, 21] width 19 height 19
click at [11, 16] on button "Toggle Left Sidebar" at bounding box center [17, 21] width 19 height 19
click at [87, 53] on button "Execution" at bounding box center [109, 56] width 62 height 29
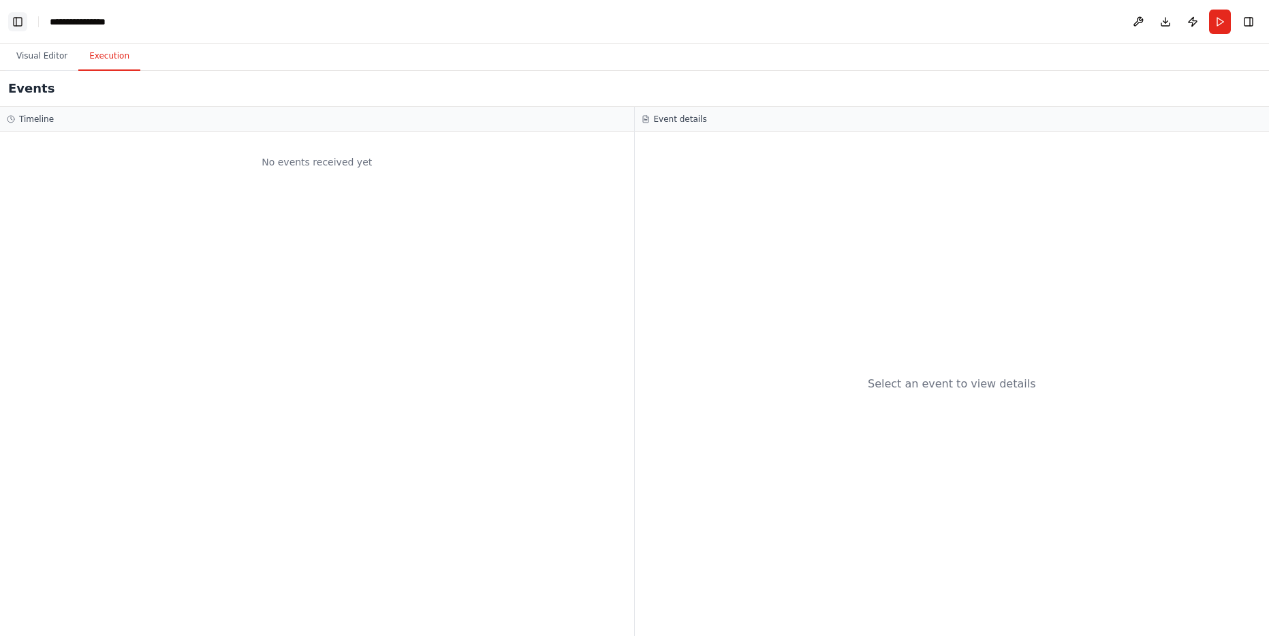
click at [17, 20] on button "Toggle Left Sidebar" at bounding box center [17, 21] width 19 height 19
click at [49, 51] on button "Visual Editor" at bounding box center [41, 56] width 73 height 29
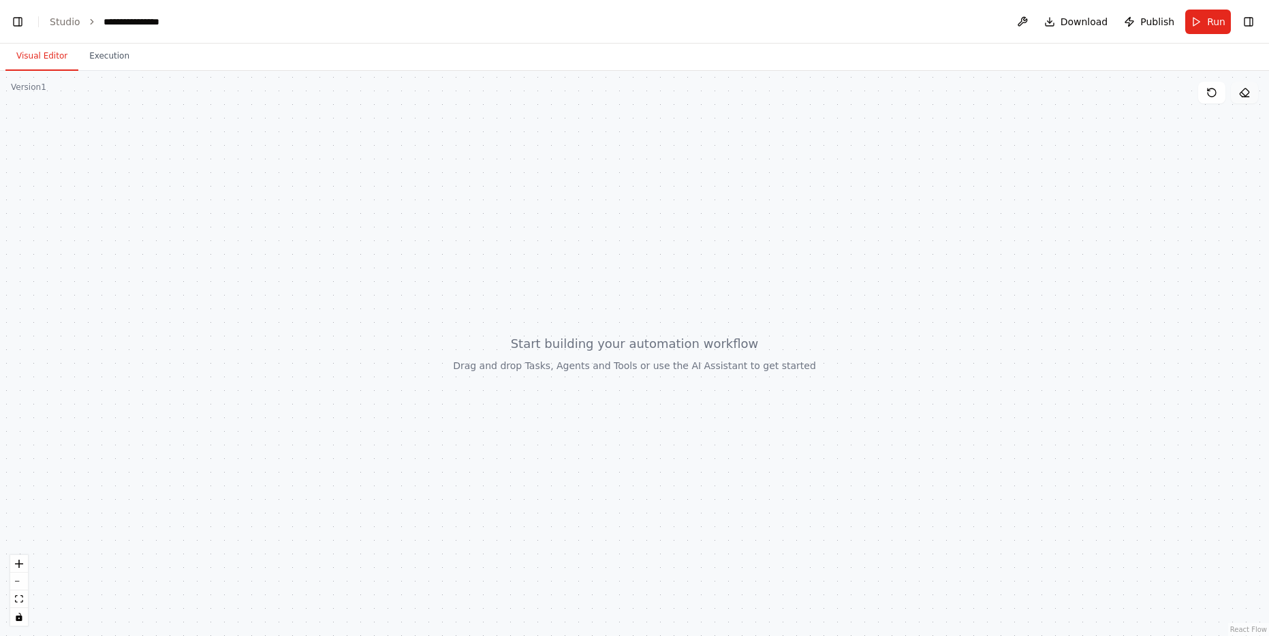
click at [1245, 99] on button at bounding box center [1244, 93] width 27 height 22
click at [695, 356] on div at bounding box center [634, 353] width 1269 height 565
click at [21, 603] on button "fit view" at bounding box center [19, 600] width 18 height 18
click at [20, 593] on button "fit view" at bounding box center [19, 600] width 18 height 18
click at [23, 565] on button "zoom in" at bounding box center [19, 564] width 18 height 18
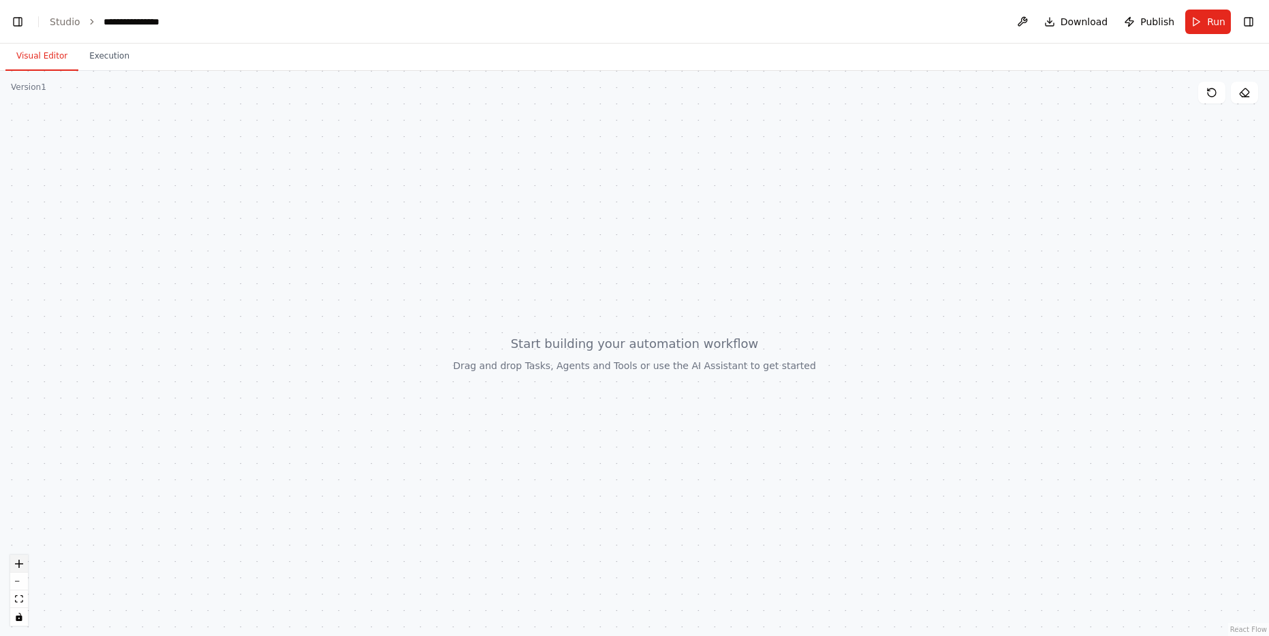
click at [23, 565] on button "zoom in" at bounding box center [19, 564] width 18 height 18
click at [23, 565] on div "React Flow controls" at bounding box center [19, 590] width 18 height 71
click at [19, 585] on button "zoom out" at bounding box center [19, 582] width 18 height 18
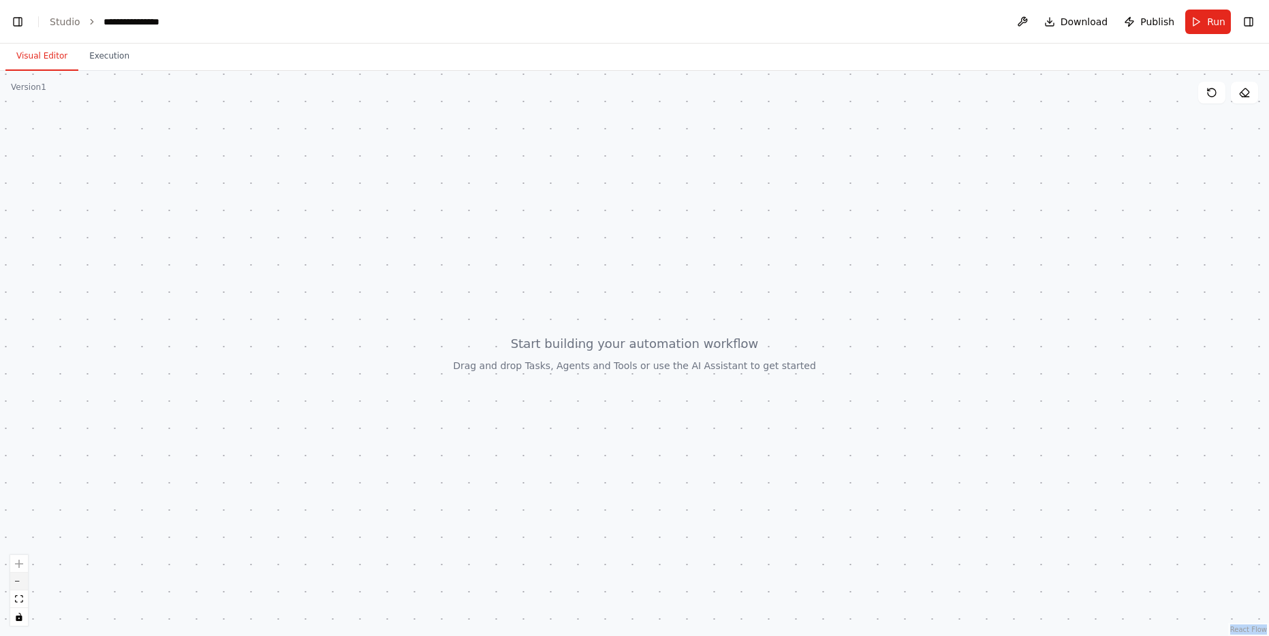
click at [20, 585] on button "zoom out" at bounding box center [19, 582] width 18 height 18
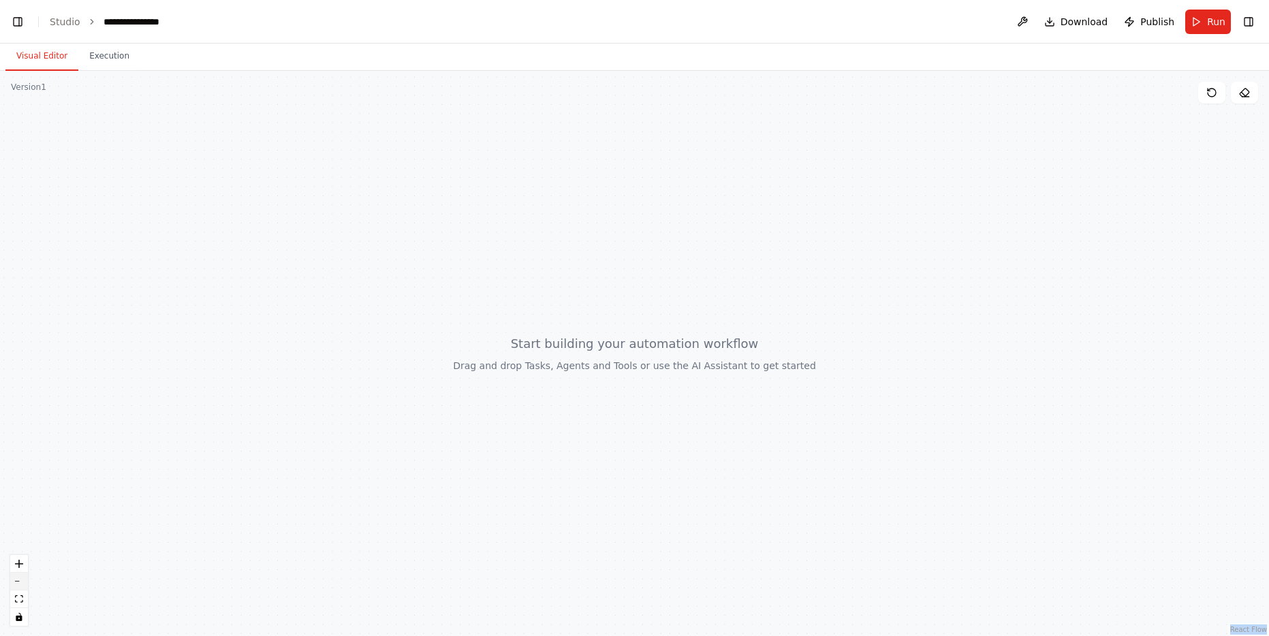
click at [20, 585] on button "zoom out" at bounding box center [19, 582] width 18 height 18
click at [17, 603] on button "fit view" at bounding box center [19, 600] width 18 height 18
click at [15, 619] on icon "toggle interactivity" at bounding box center [19, 617] width 8 height 8
click at [1029, 20] on button at bounding box center [1023, 22] width 22 height 25
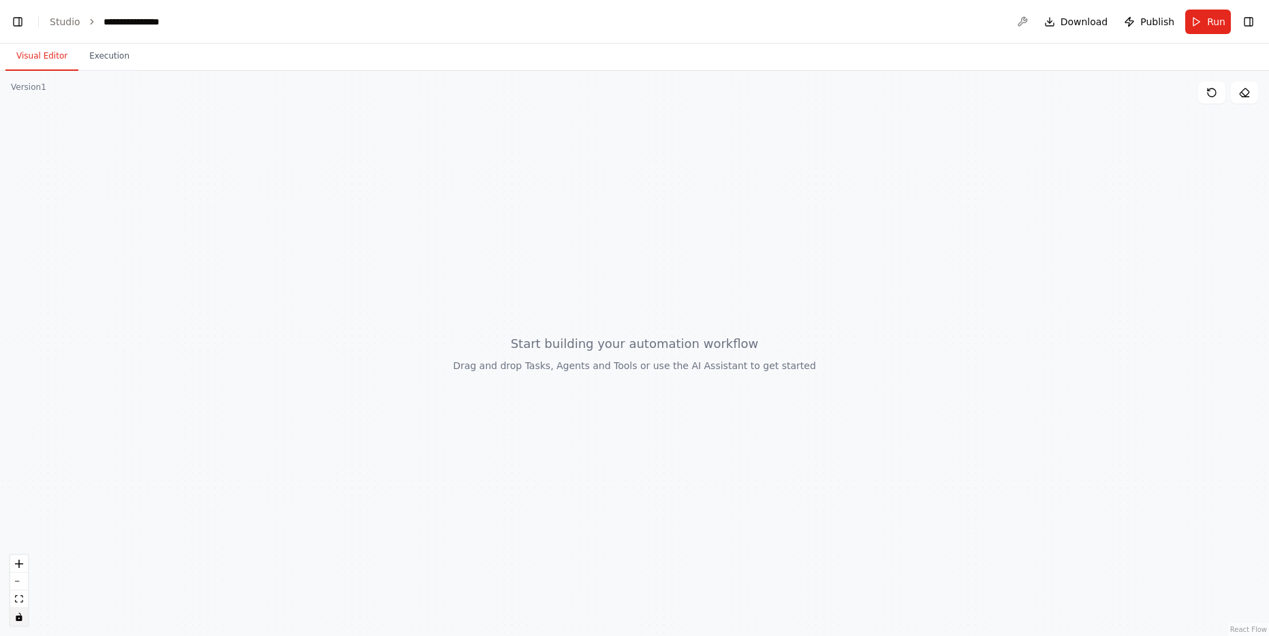
drag, startPoint x: 1015, startPoint y: 20, endPoint x: 1027, endPoint y: 27, distance: 13.4
click at [1018, 22] on div at bounding box center [1023, 22] width 22 height 25
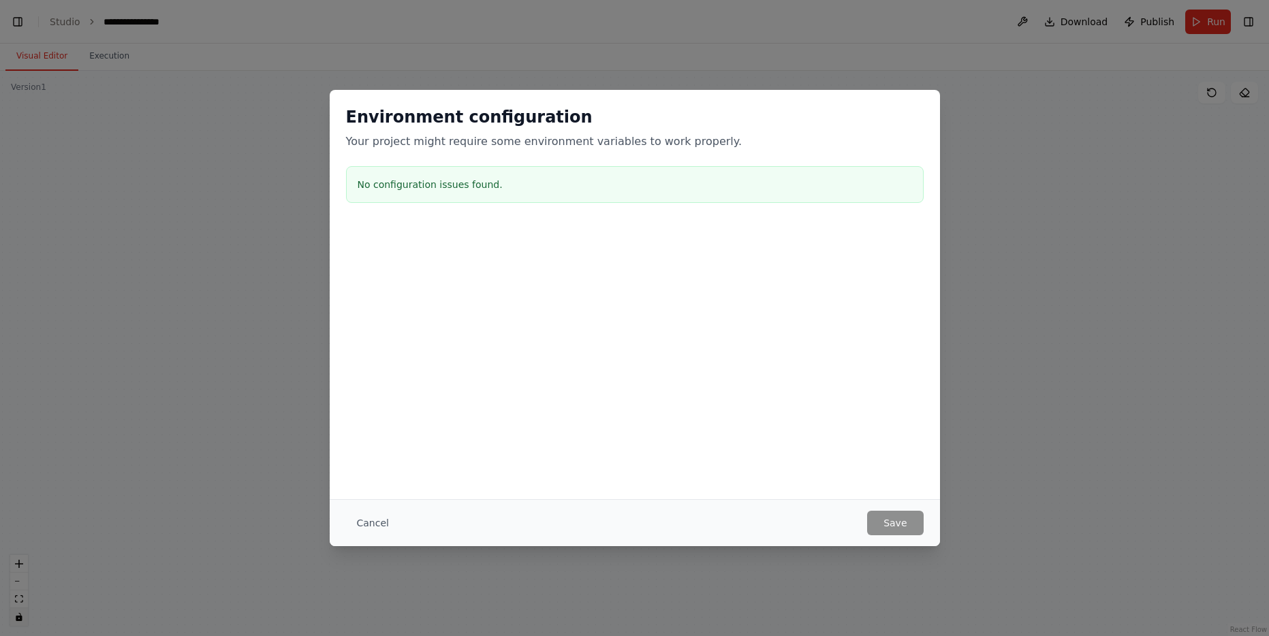
click at [366, 520] on button "Cancel" at bounding box center [373, 523] width 54 height 25
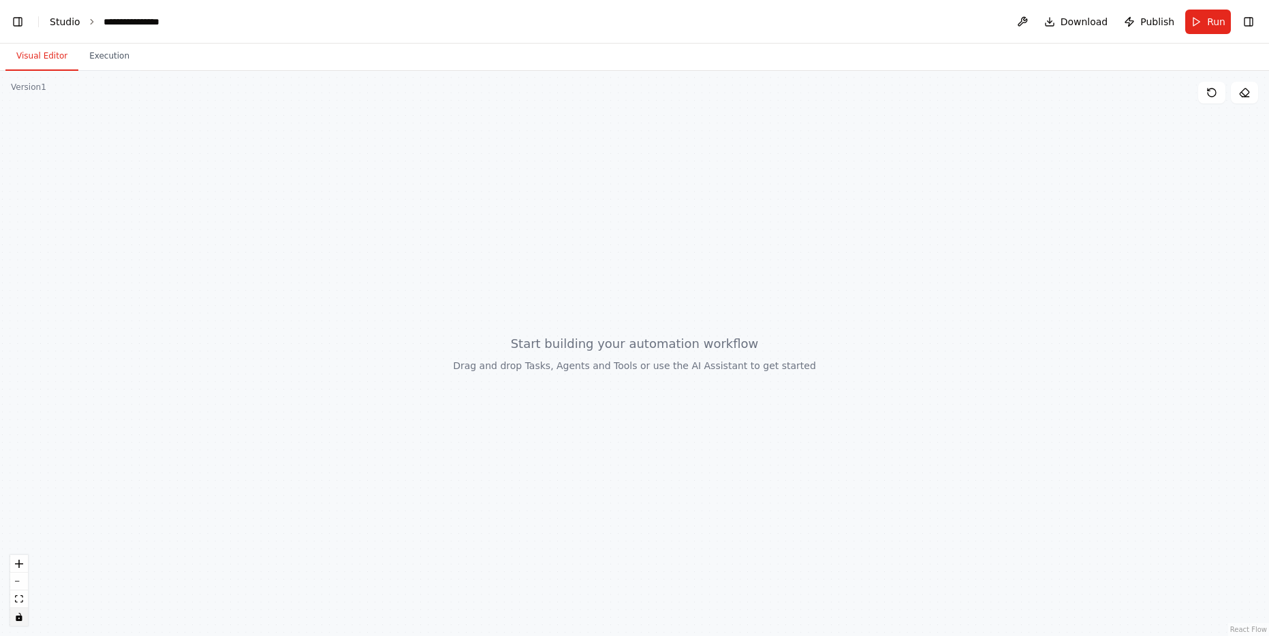
click at [55, 19] on link "Studio" at bounding box center [65, 21] width 31 height 11
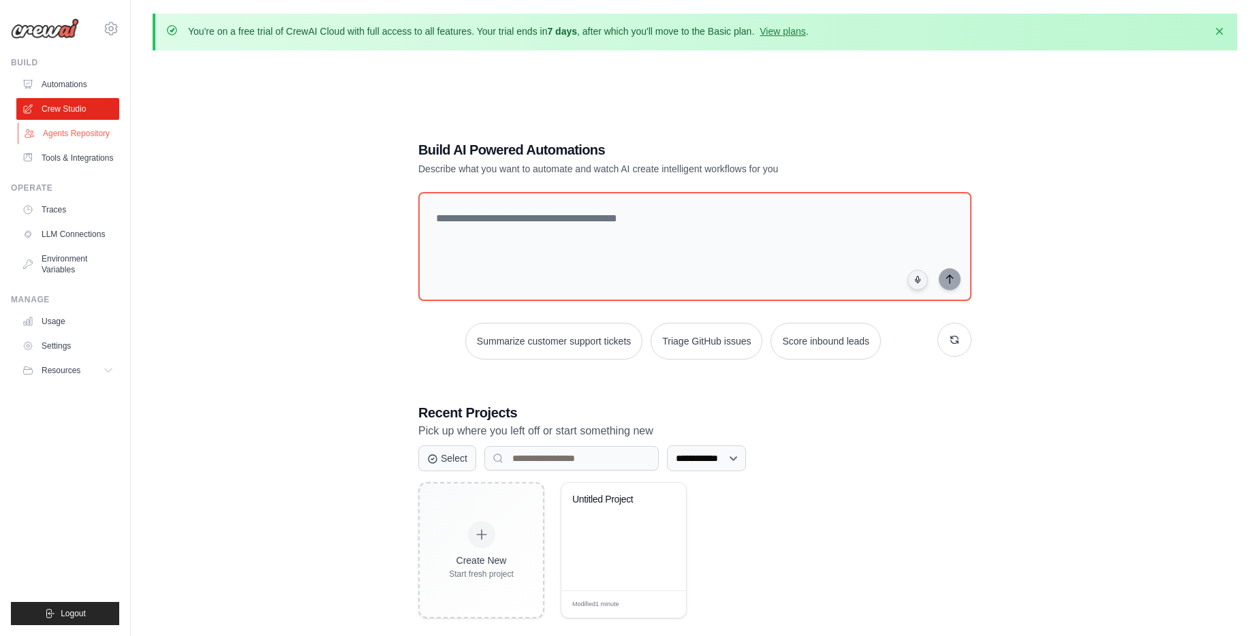
click at [65, 129] on link "Agents Repository" at bounding box center [69, 134] width 103 height 22
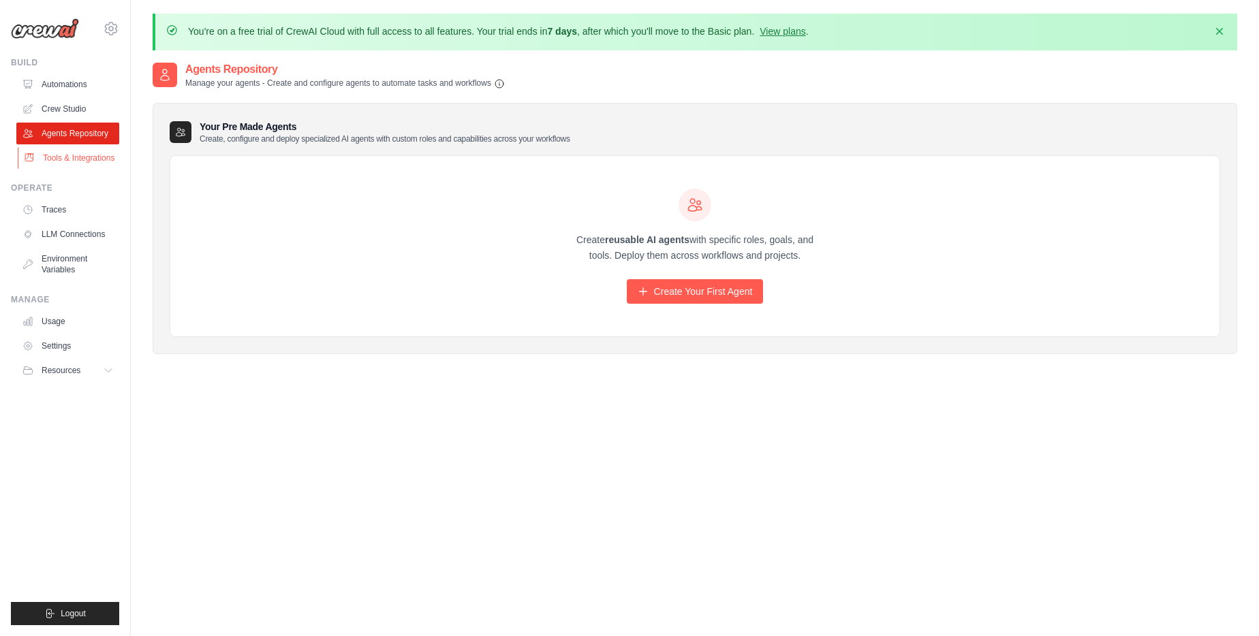
click at [88, 162] on link "Tools & Integrations" at bounding box center [69, 158] width 103 height 22
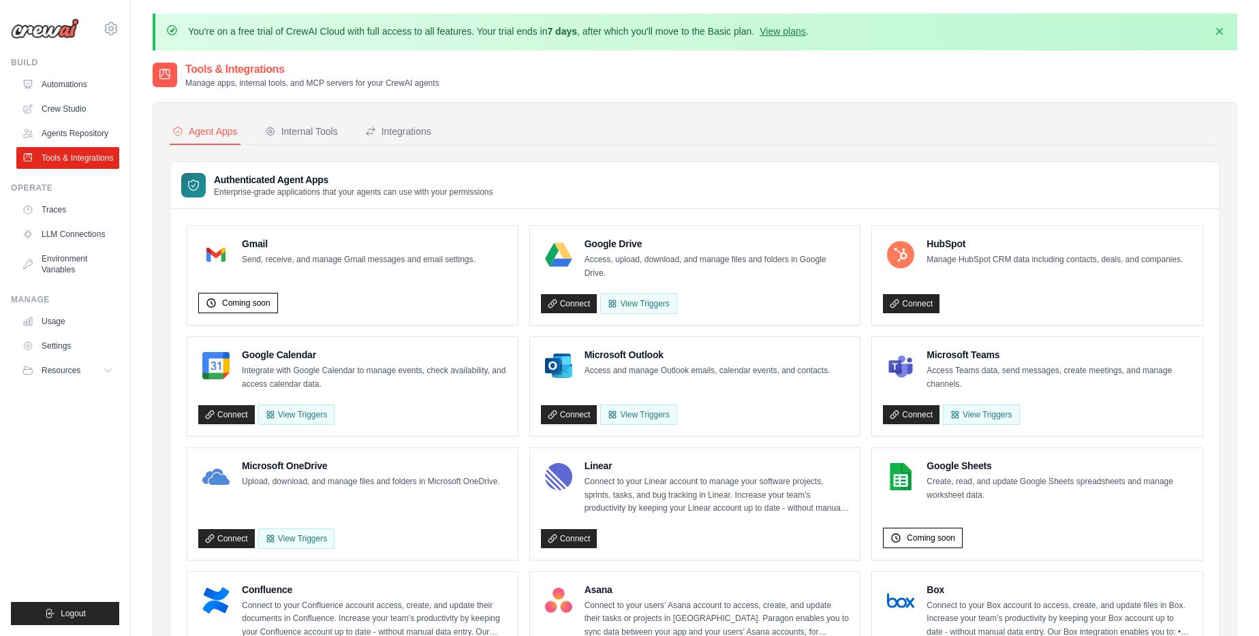
scroll to position [3, 0]
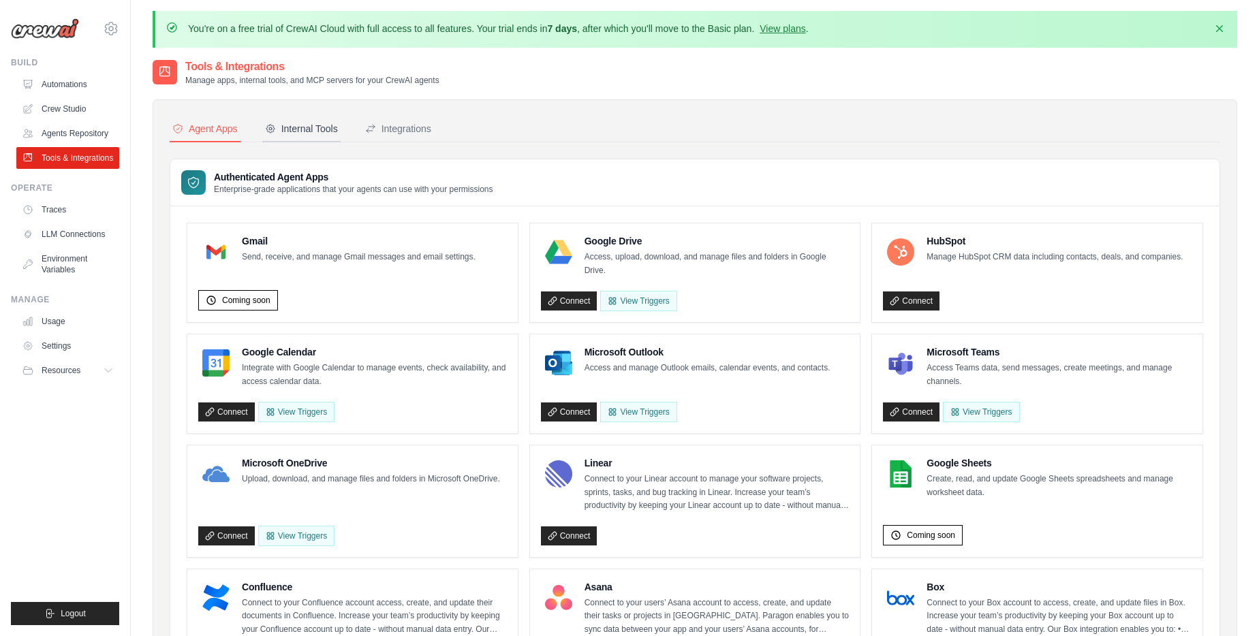
click at [312, 129] on div "Internal Tools" at bounding box center [301, 129] width 73 height 14
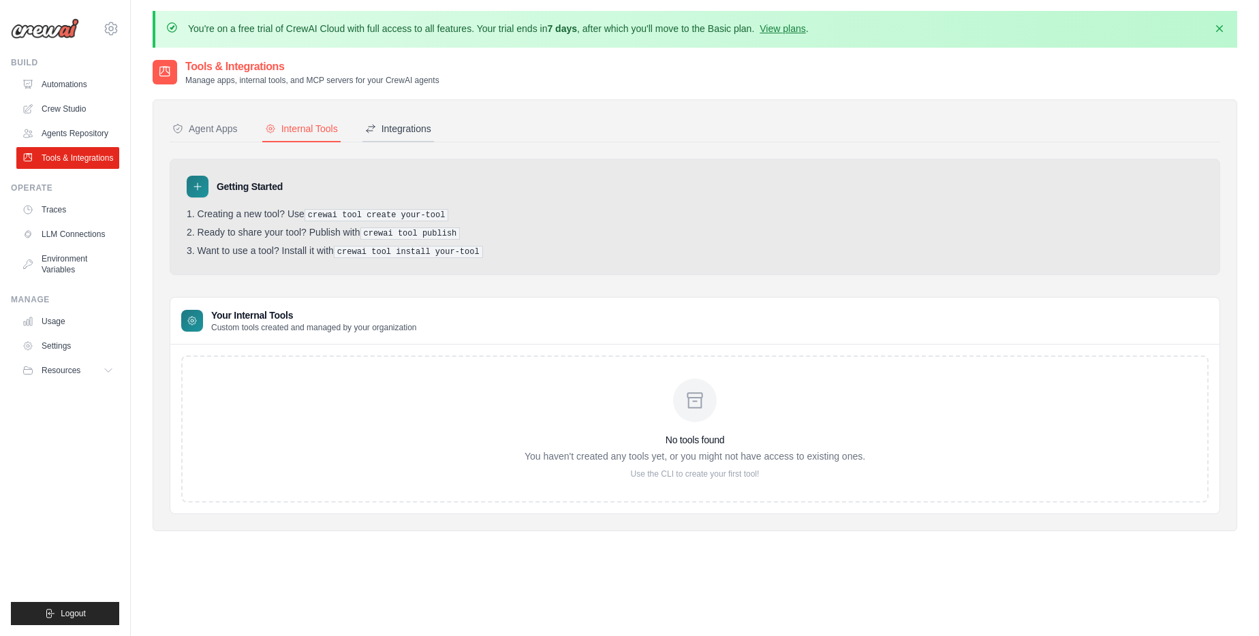
click at [409, 131] on div "Integrations" at bounding box center [398, 129] width 66 height 14
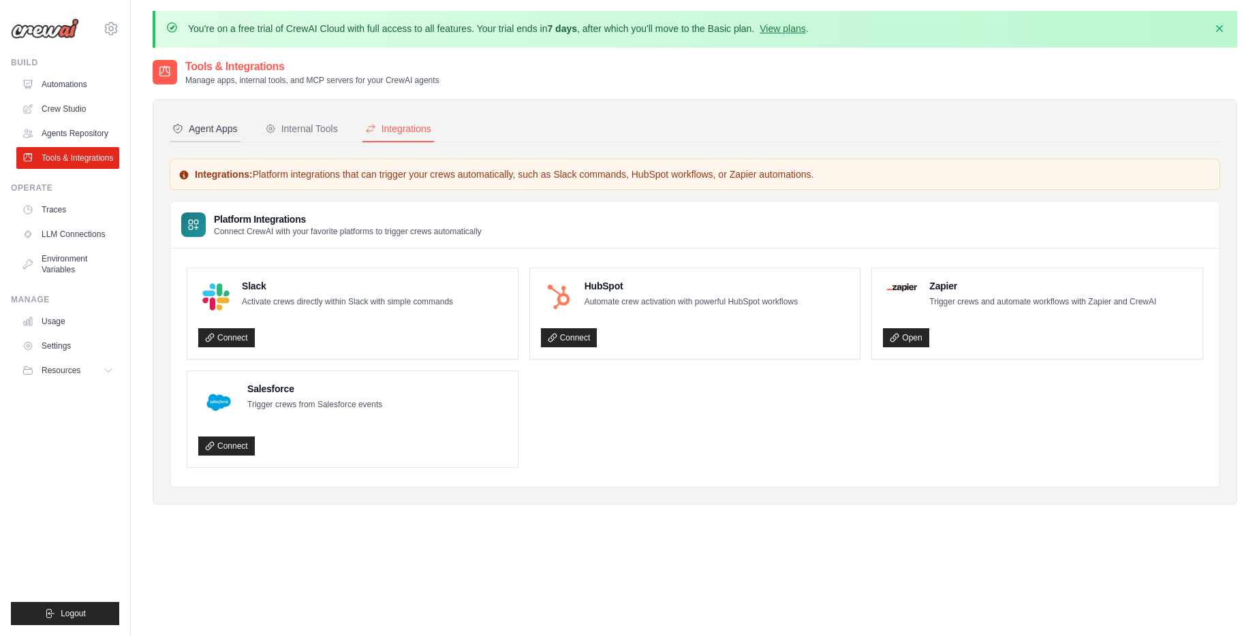
click at [209, 127] on div "Agent Apps" at bounding box center [204, 129] width 65 height 14
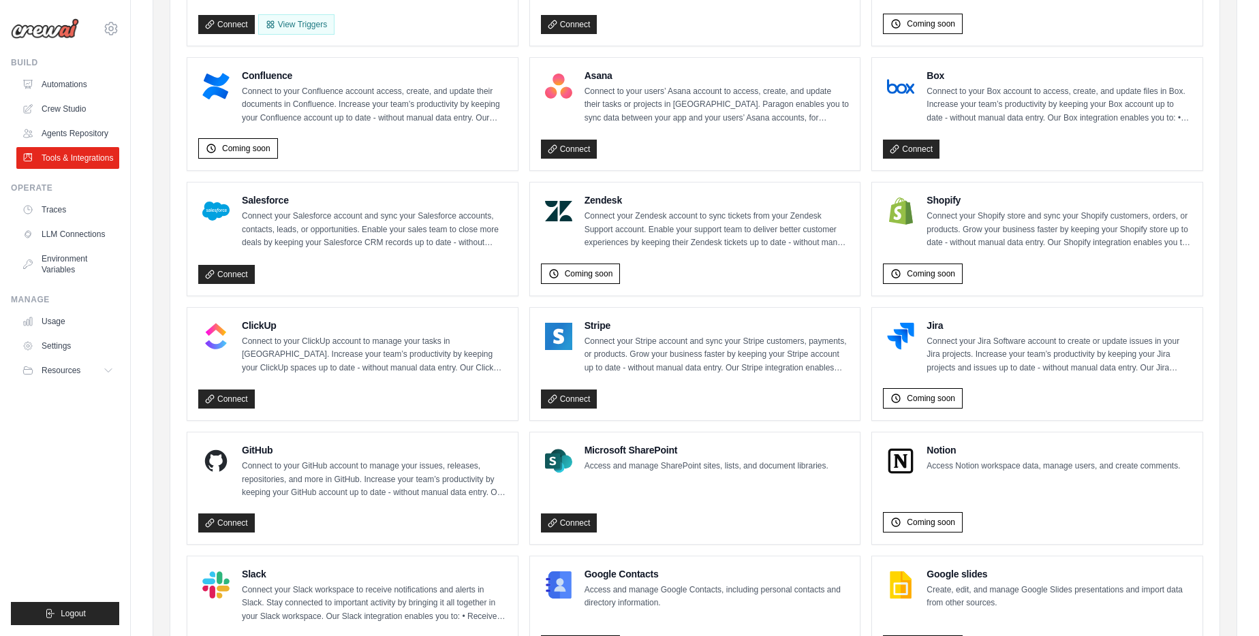
scroll to position [722, 0]
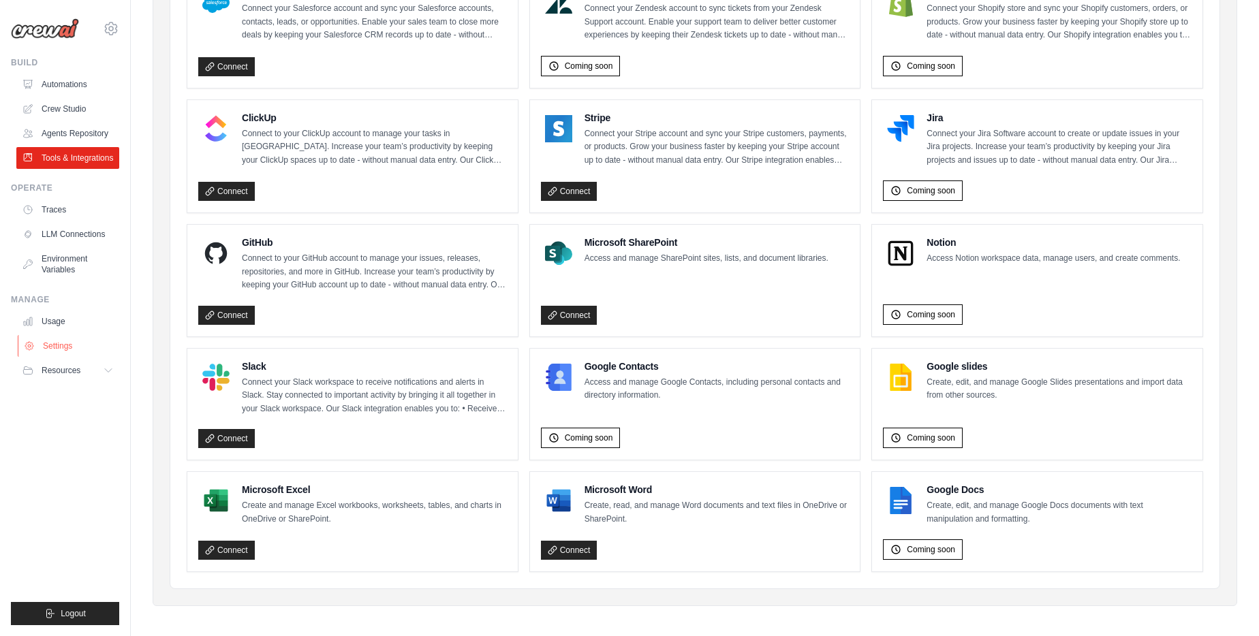
click at [68, 352] on link "Settings" at bounding box center [69, 346] width 103 height 22
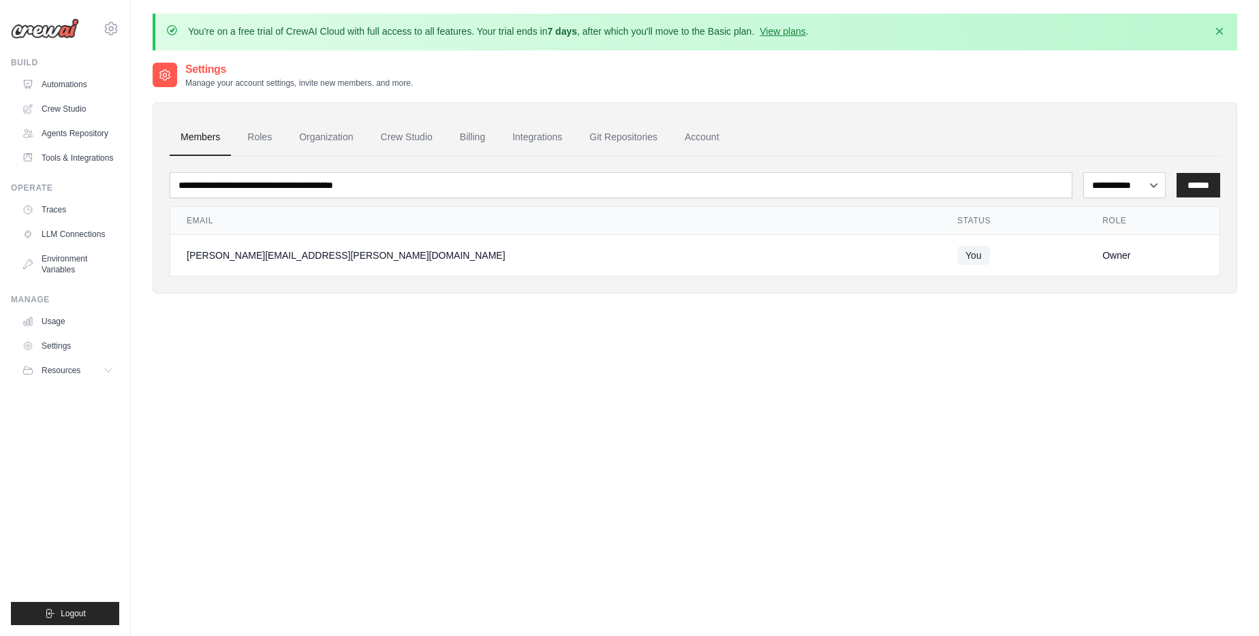
click at [65, 321] on link "Usage" at bounding box center [67, 322] width 103 height 22
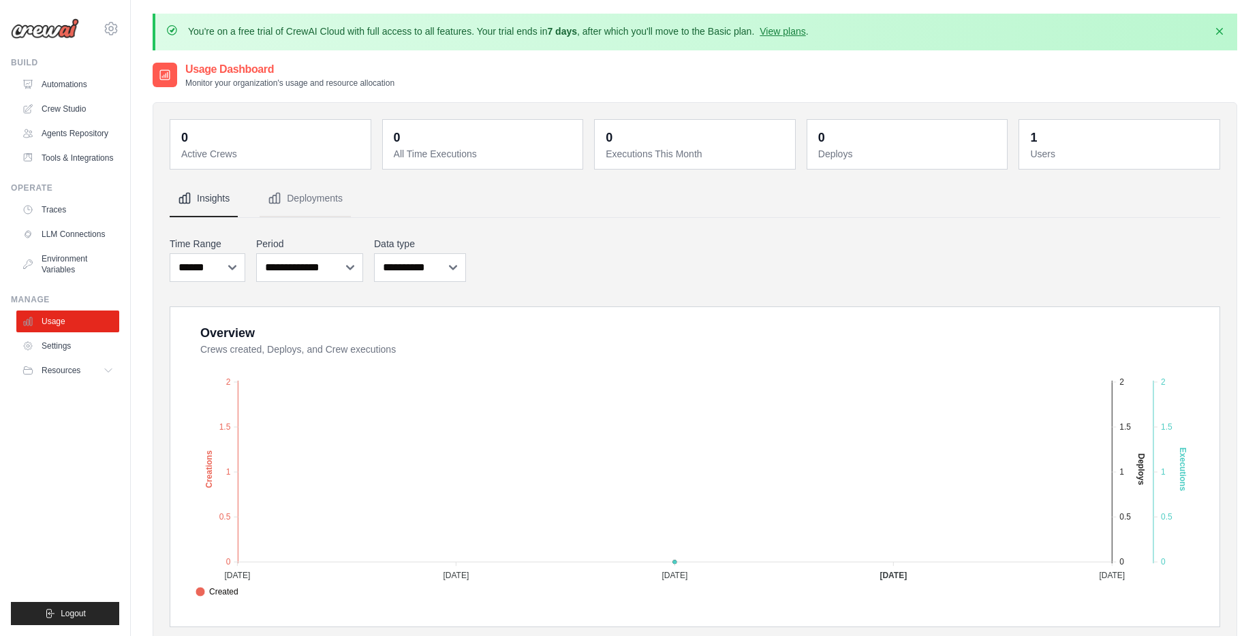
click at [101, 27] on div "[PERSON_NAME][EMAIL_ADDRESS][PERSON_NAME][DOMAIN_NAME] Settings" at bounding box center [65, 22] width 108 height 44
click at [114, 29] on icon at bounding box center [111, 28] width 16 height 16
click at [164, 88] on span "Settings" at bounding box center [169, 85] width 108 height 14
